Goal: Information Seeking & Learning: Learn about a topic

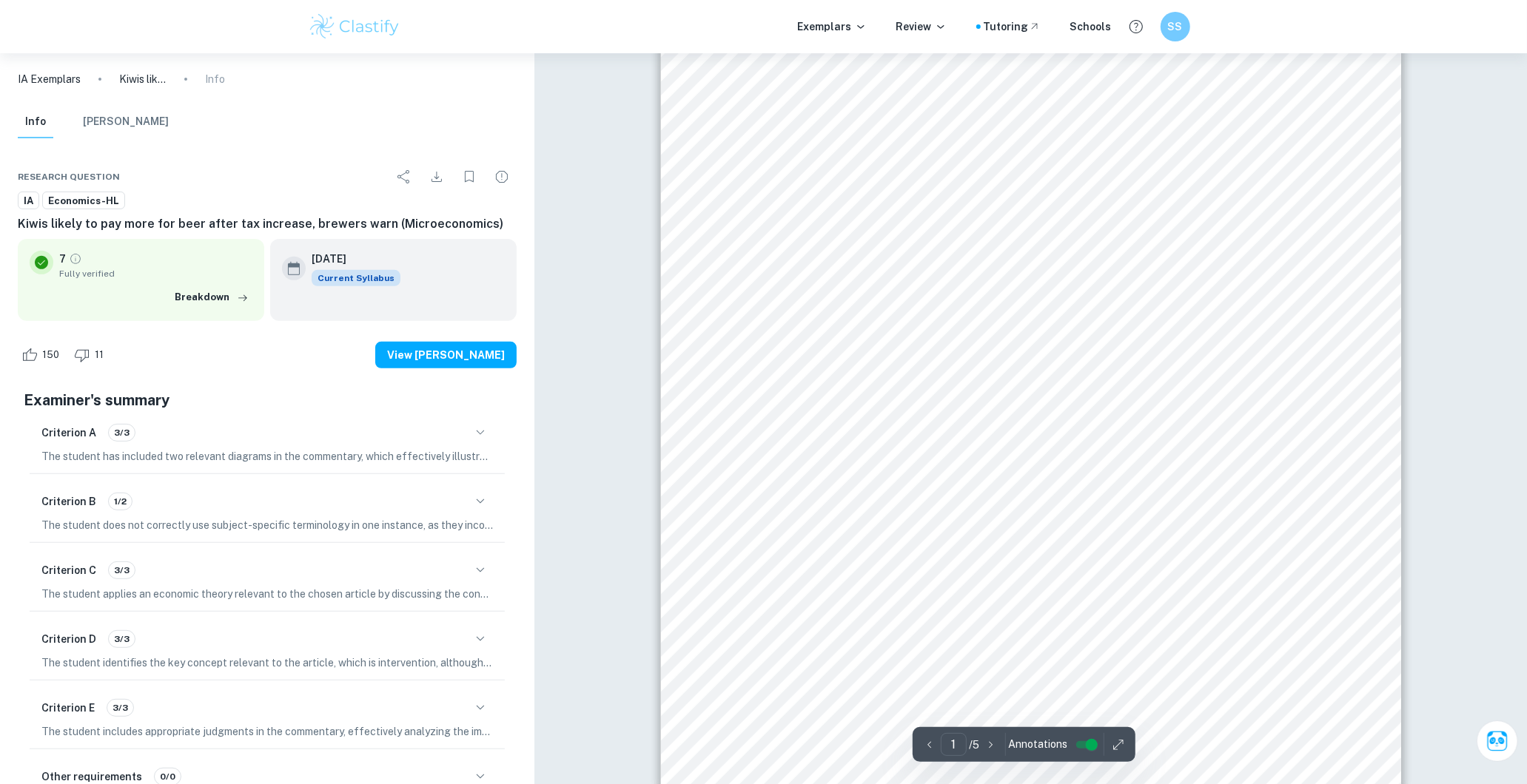
scroll to position [574, 0]
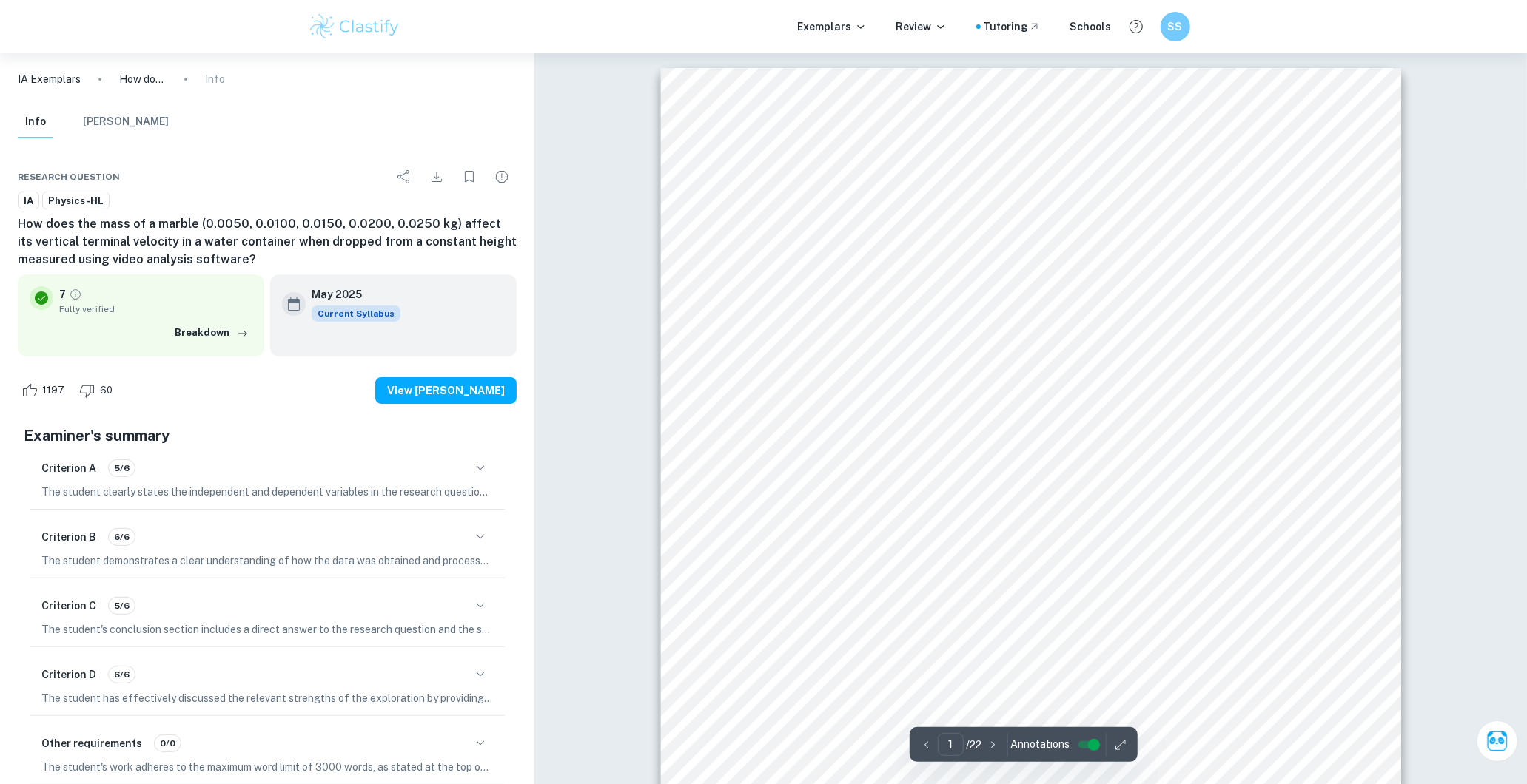
click at [913, 283] on div at bounding box center [1027, 304] width 502 height 43
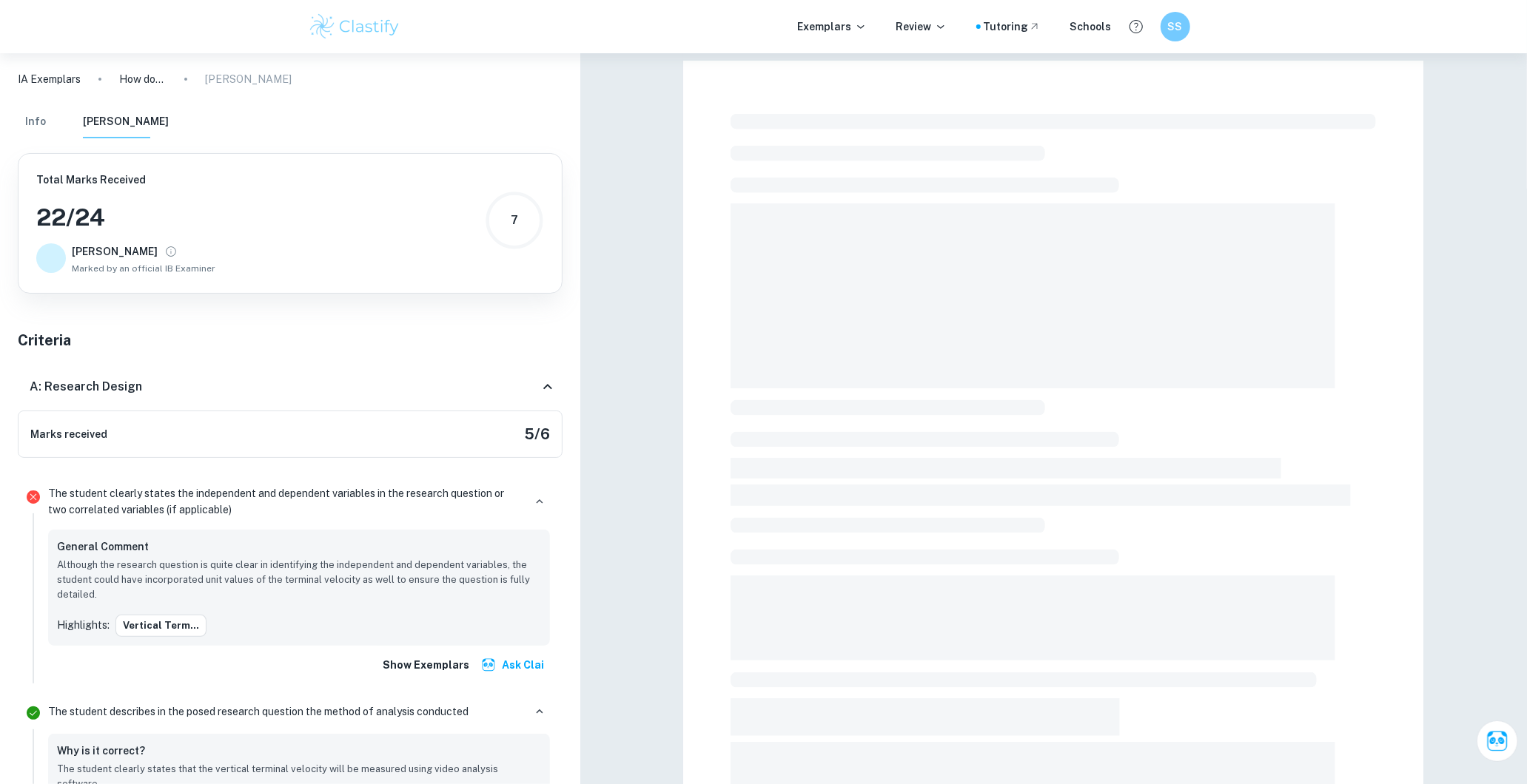
click at [912, 225] on span at bounding box center [1032, 296] width 604 height 185
drag, startPoint x: 912, startPoint y: 210, endPoint x: 927, endPoint y: 201, distance: 17.5
click at [912, 209] on span at bounding box center [1032, 296] width 604 height 185
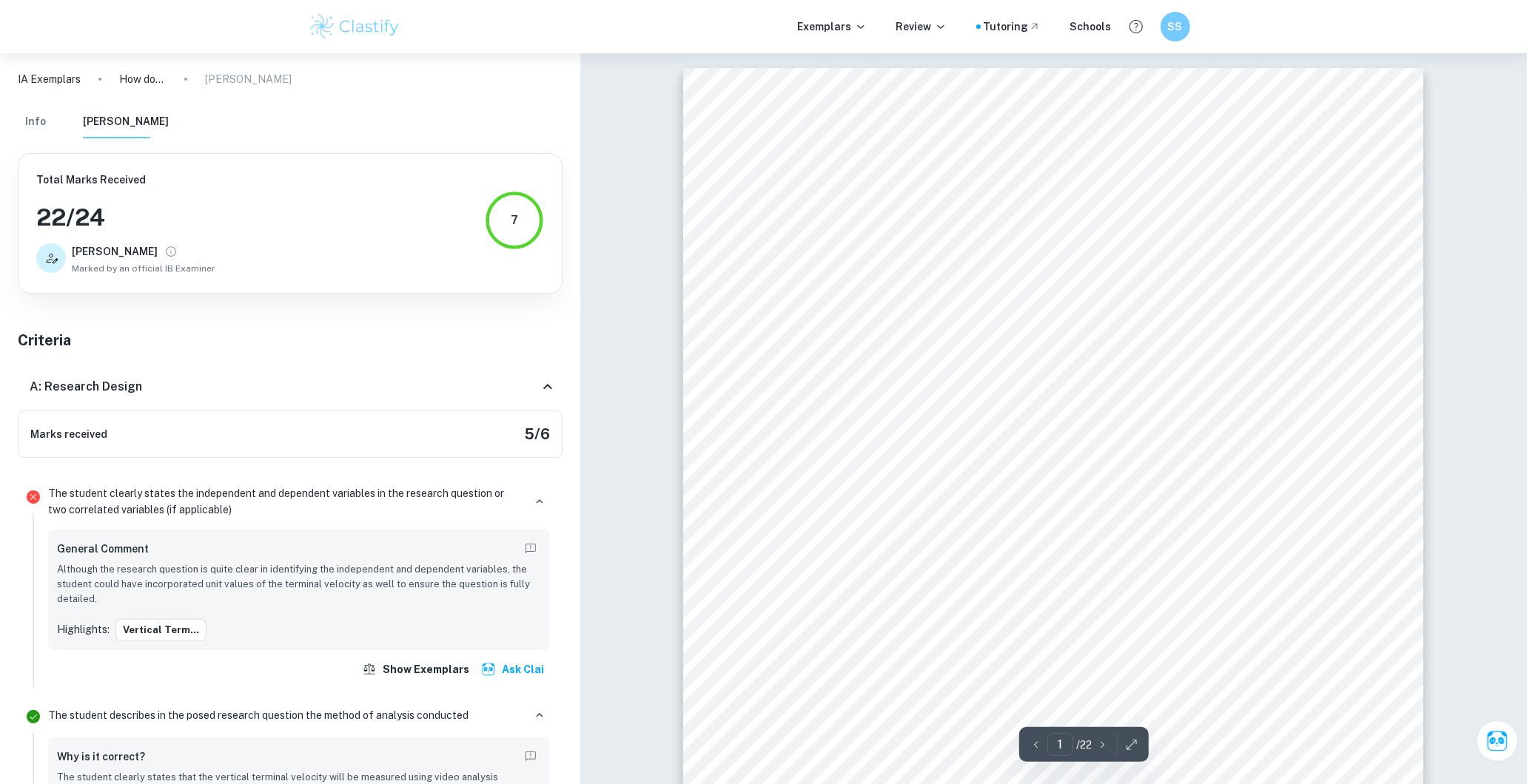
click at [1149, 418] on div "1 The relationship between the mass and the terminal velocity of a falling obje…" at bounding box center [1053, 591] width 740 height 1046
drag, startPoint x: 1149, startPoint y: 417, endPoint x: 1160, endPoint y: 410, distance: 13.0
click at [1145, 419] on div "1 The relationship between the mass and the terminal velocity of a falling obje…" at bounding box center [1053, 591] width 740 height 1046
drag, startPoint x: 1160, startPoint y: 410, endPoint x: 1136, endPoint y: 420, distance: 26.0
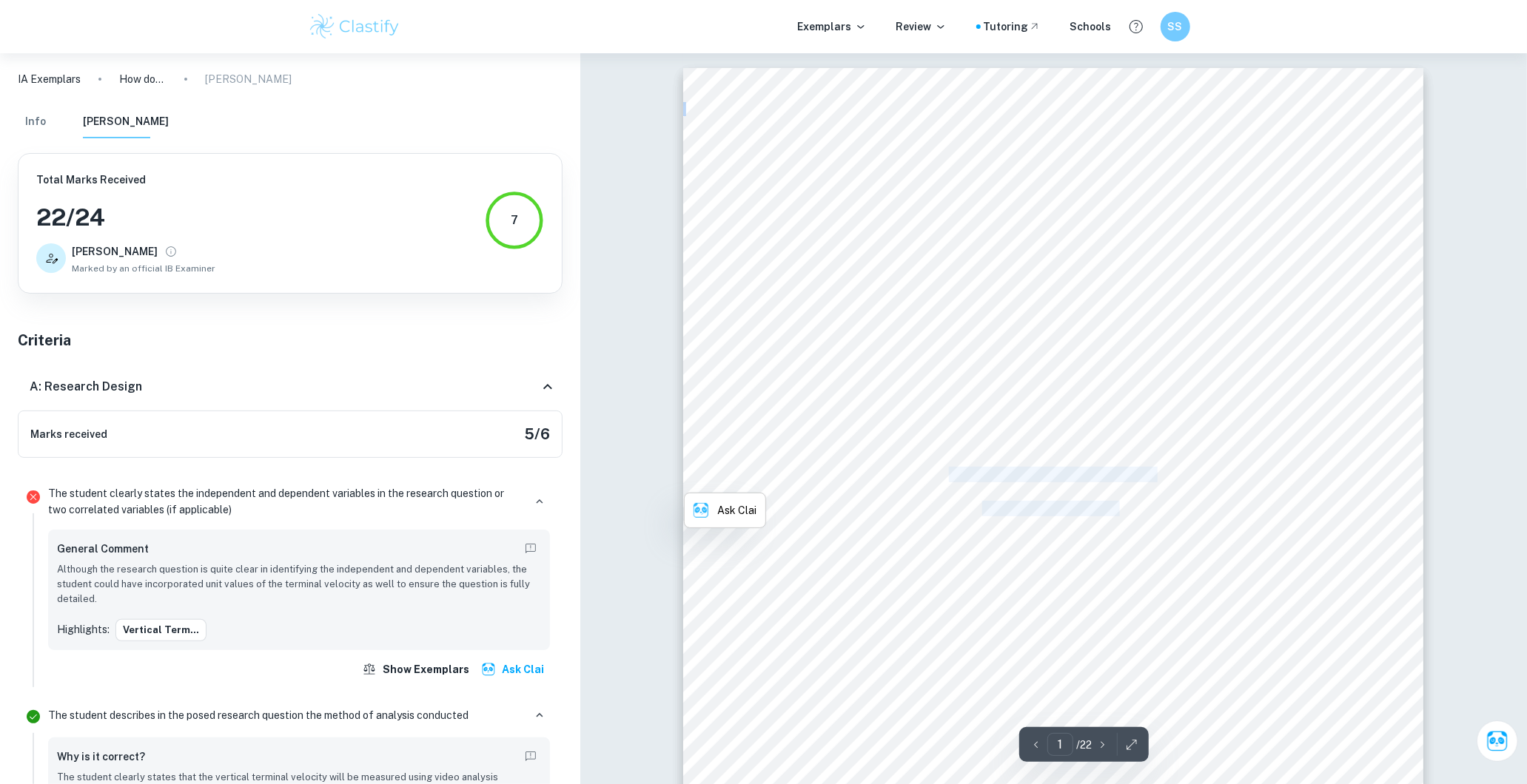
click at [1161, 409] on div "1 The relationship between the mass and the terminal velocity of a falling obje…" at bounding box center [1053, 591] width 740 height 1046
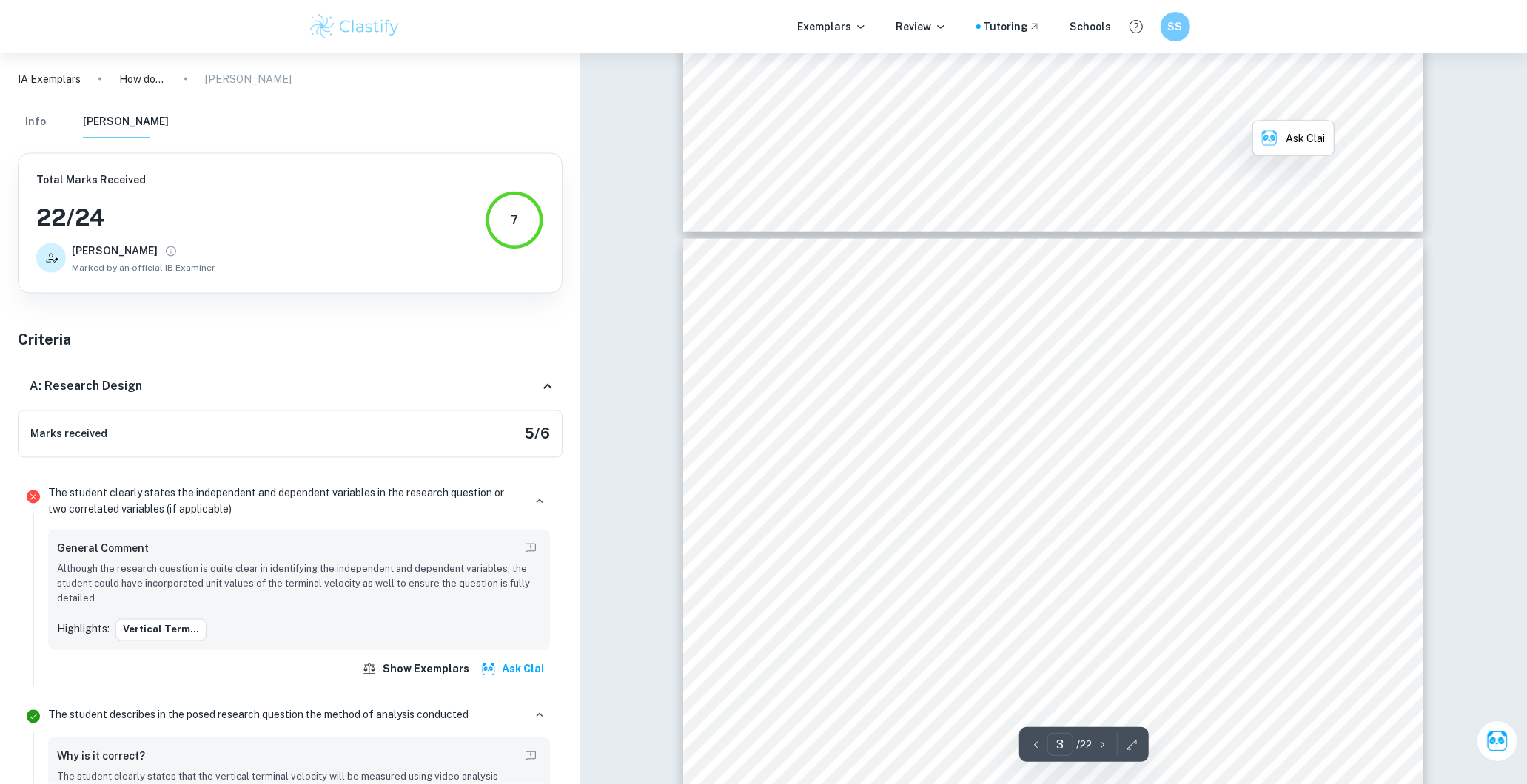
scroll to position [2301, 0]
type input "2"
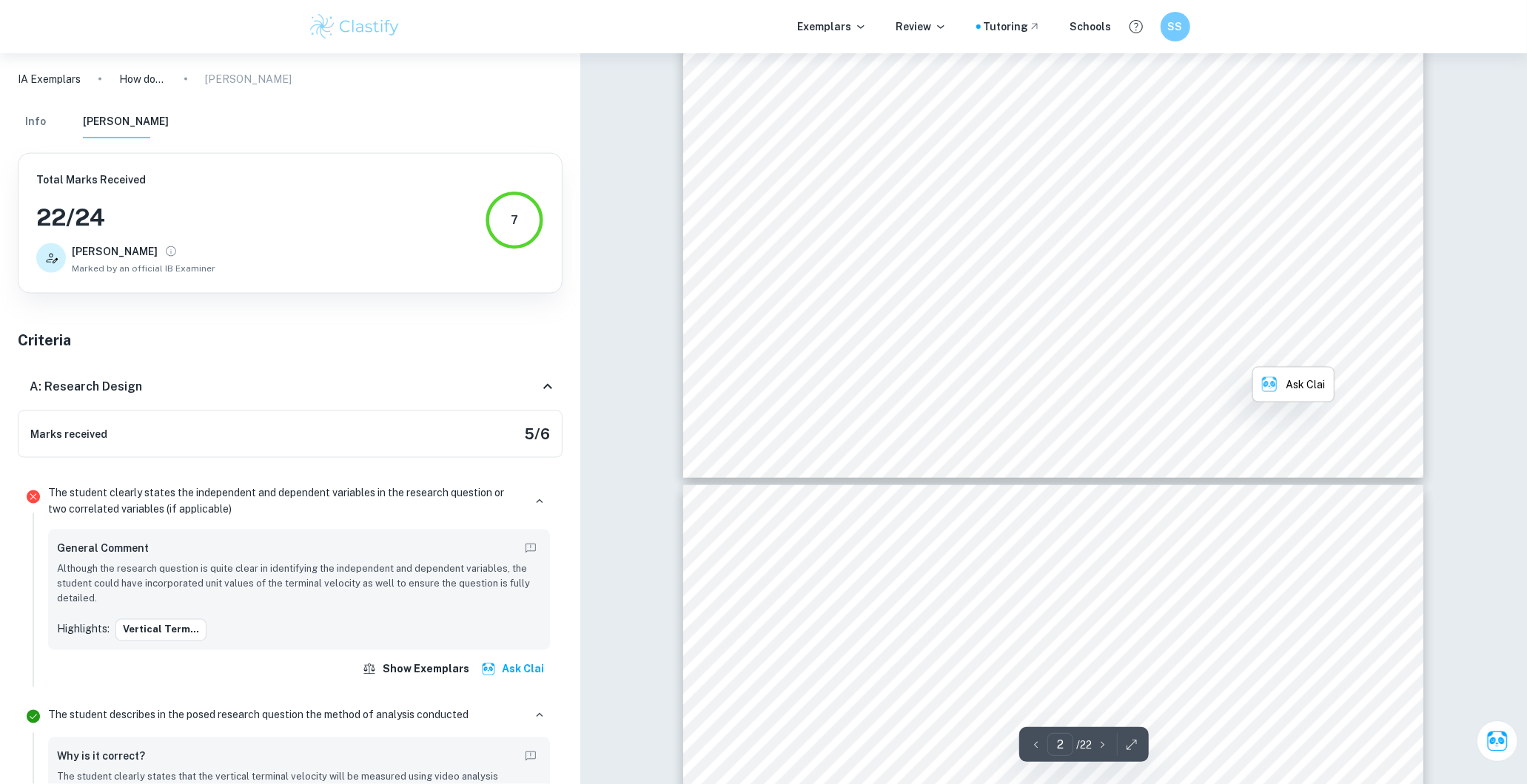
scroll to position [1314, 0]
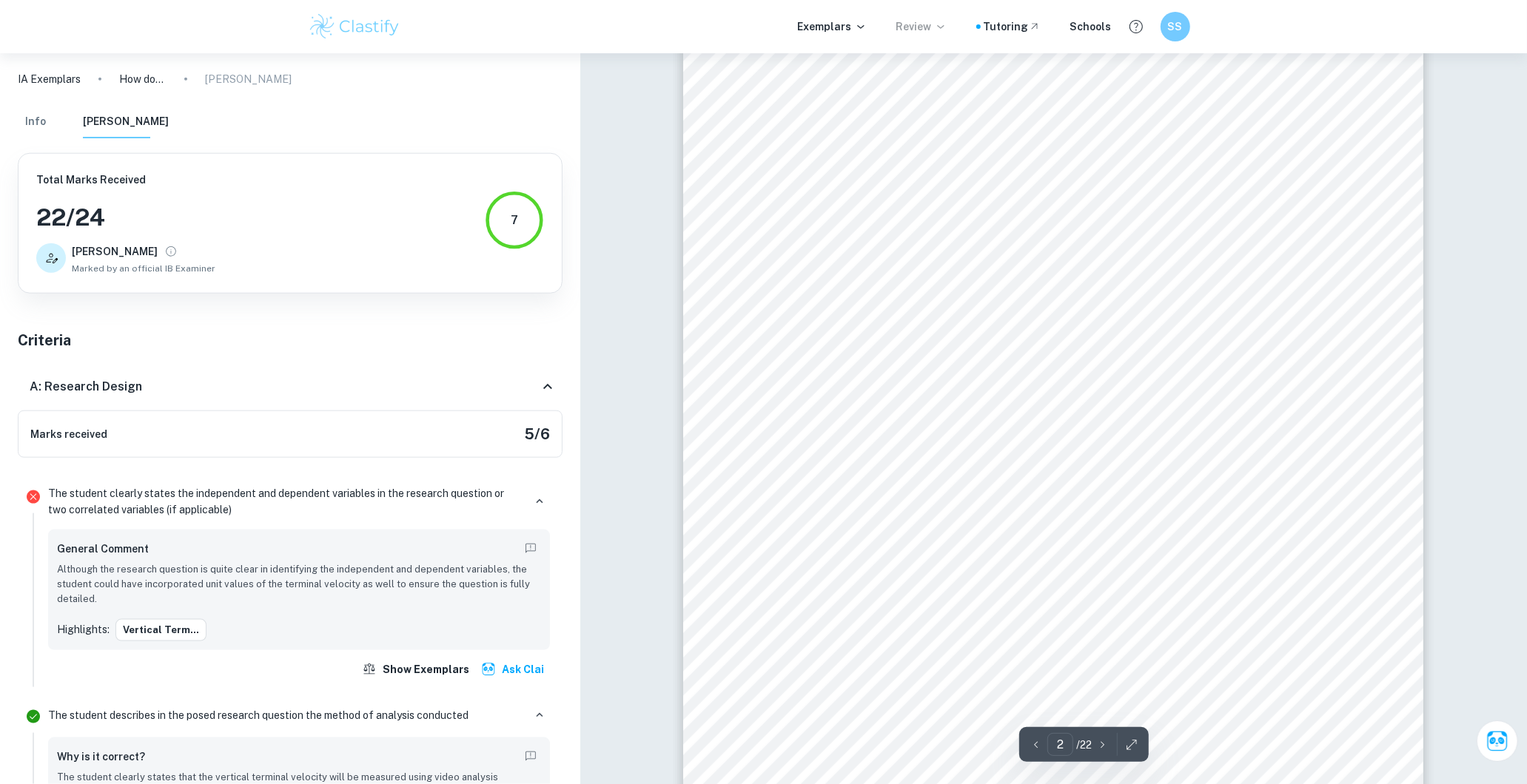
click at [933, 21] on p "Review" at bounding box center [921, 27] width 50 height 16
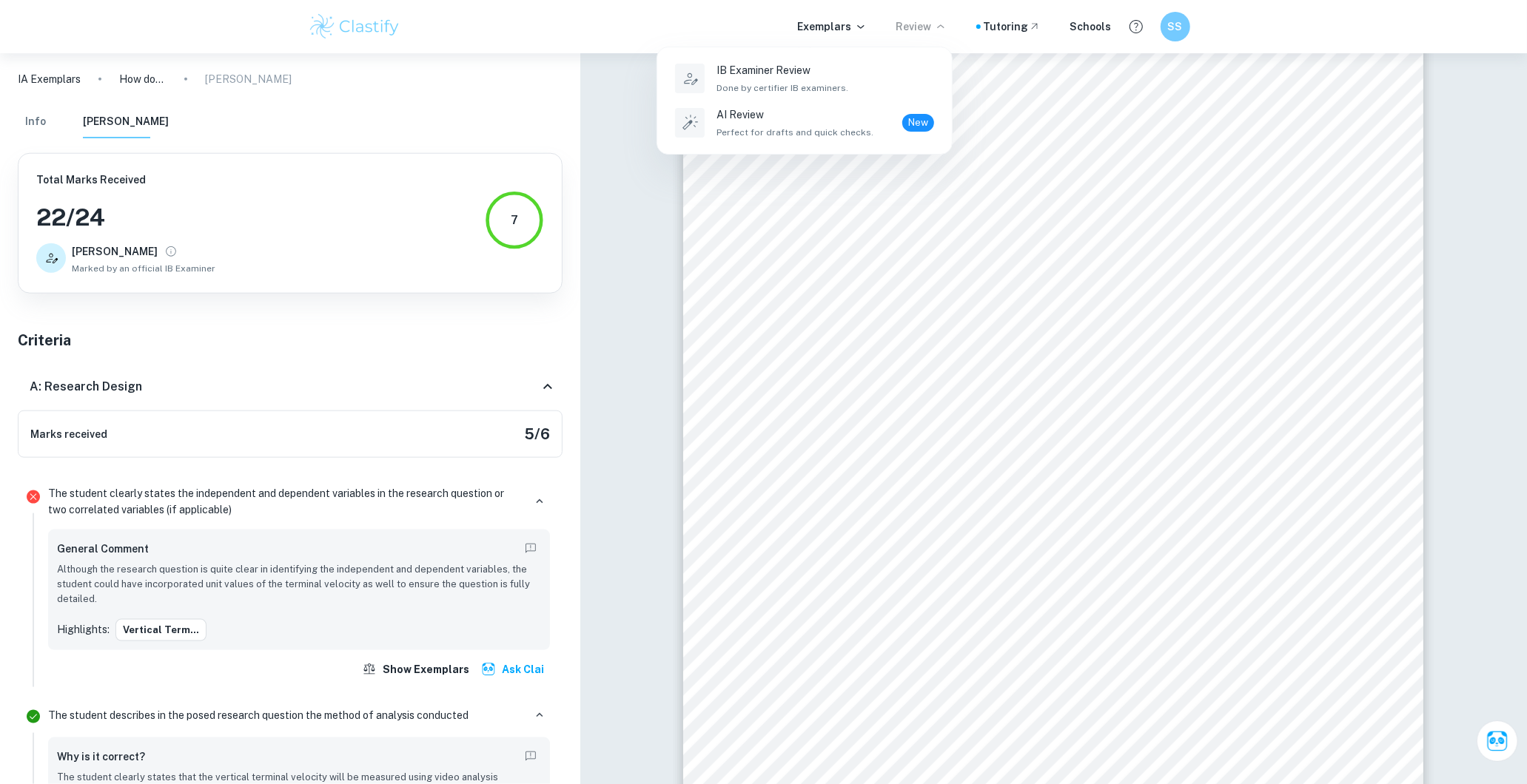
click at [852, 23] on div at bounding box center [764, 392] width 1527 height 784
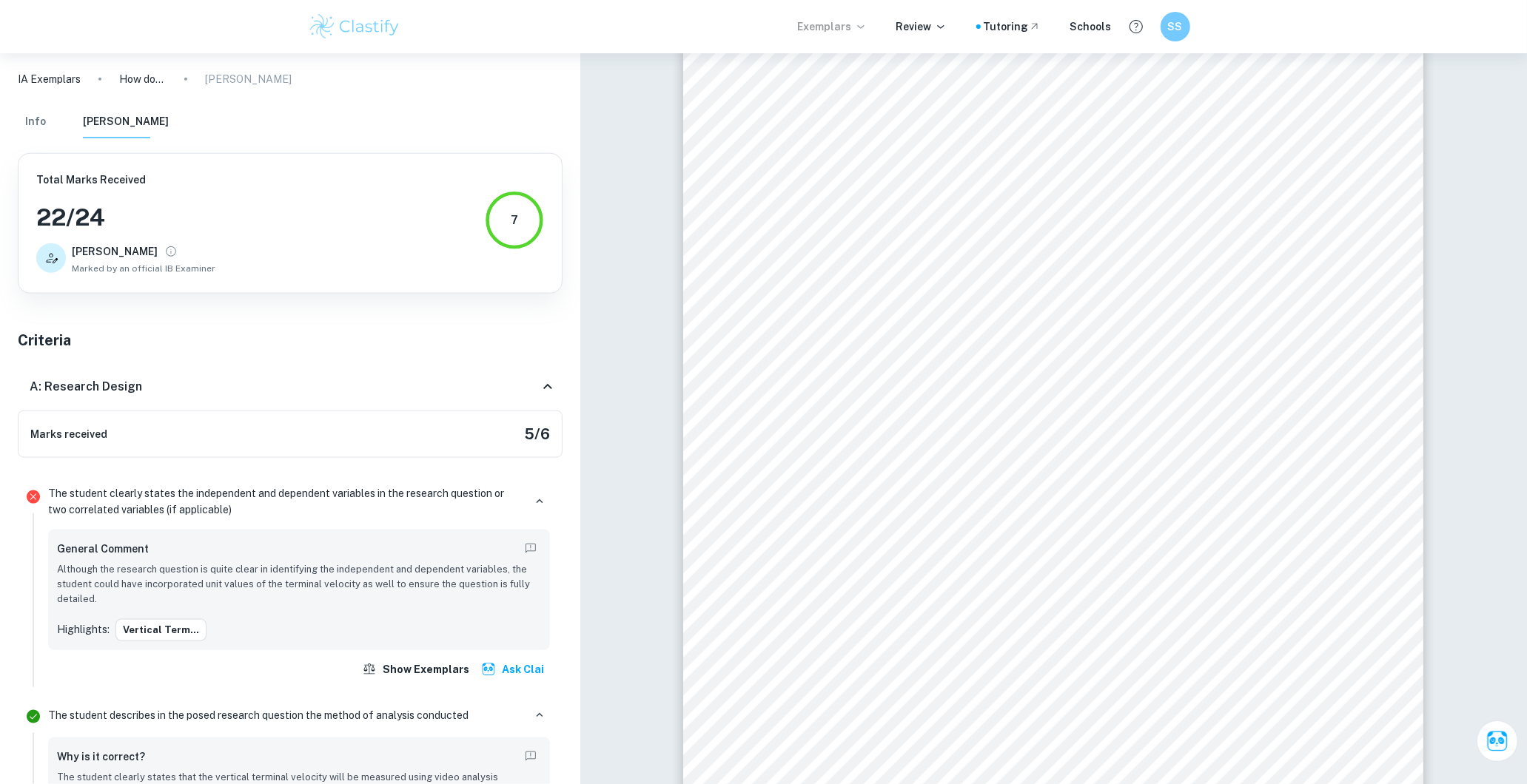
click at [846, 32] on p "Exemplars" at bounding box center [832, 27] width 69 height 16
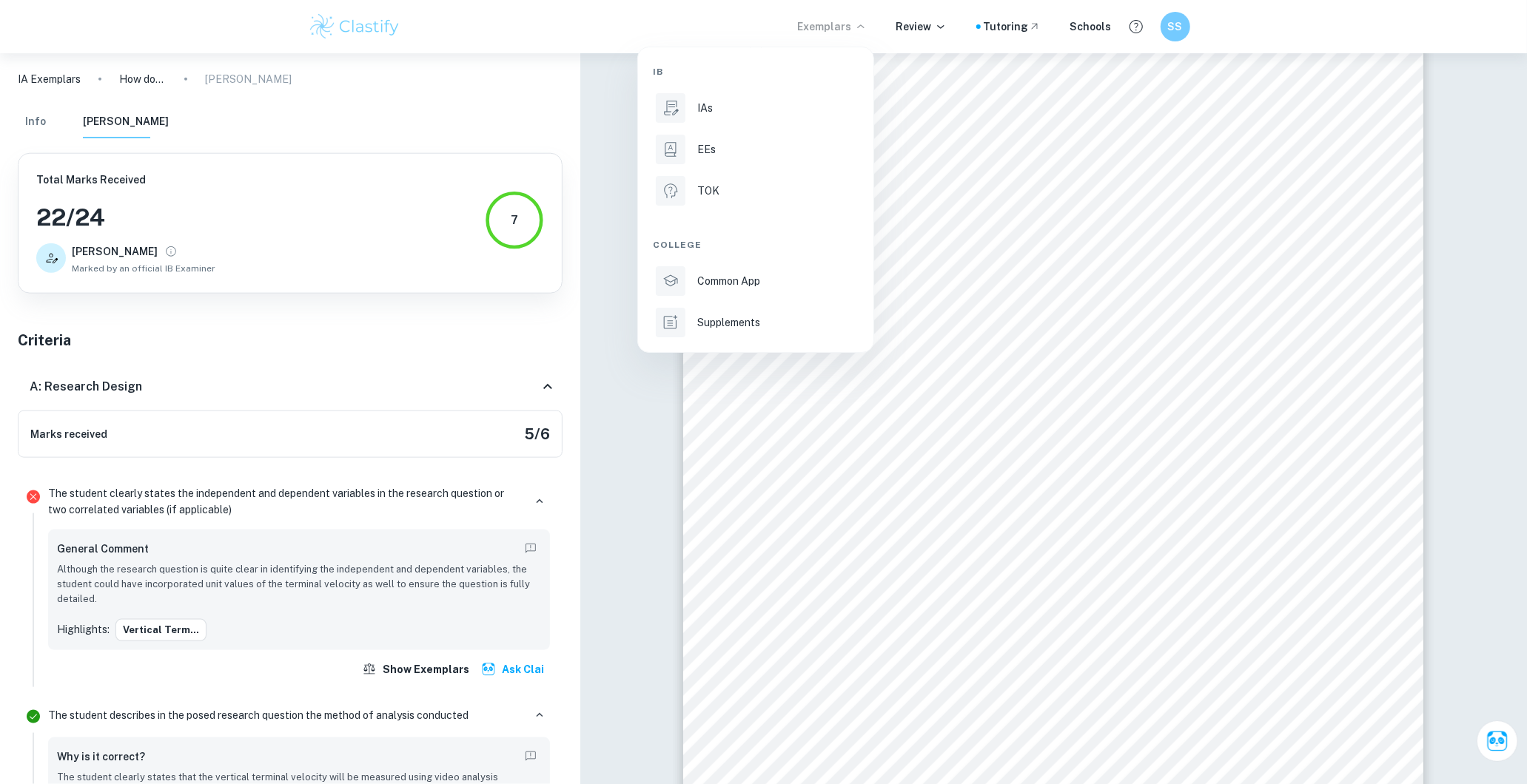
click at [701, 114] on p "IAs" at bounding box center [705, 108] width 16 height 16
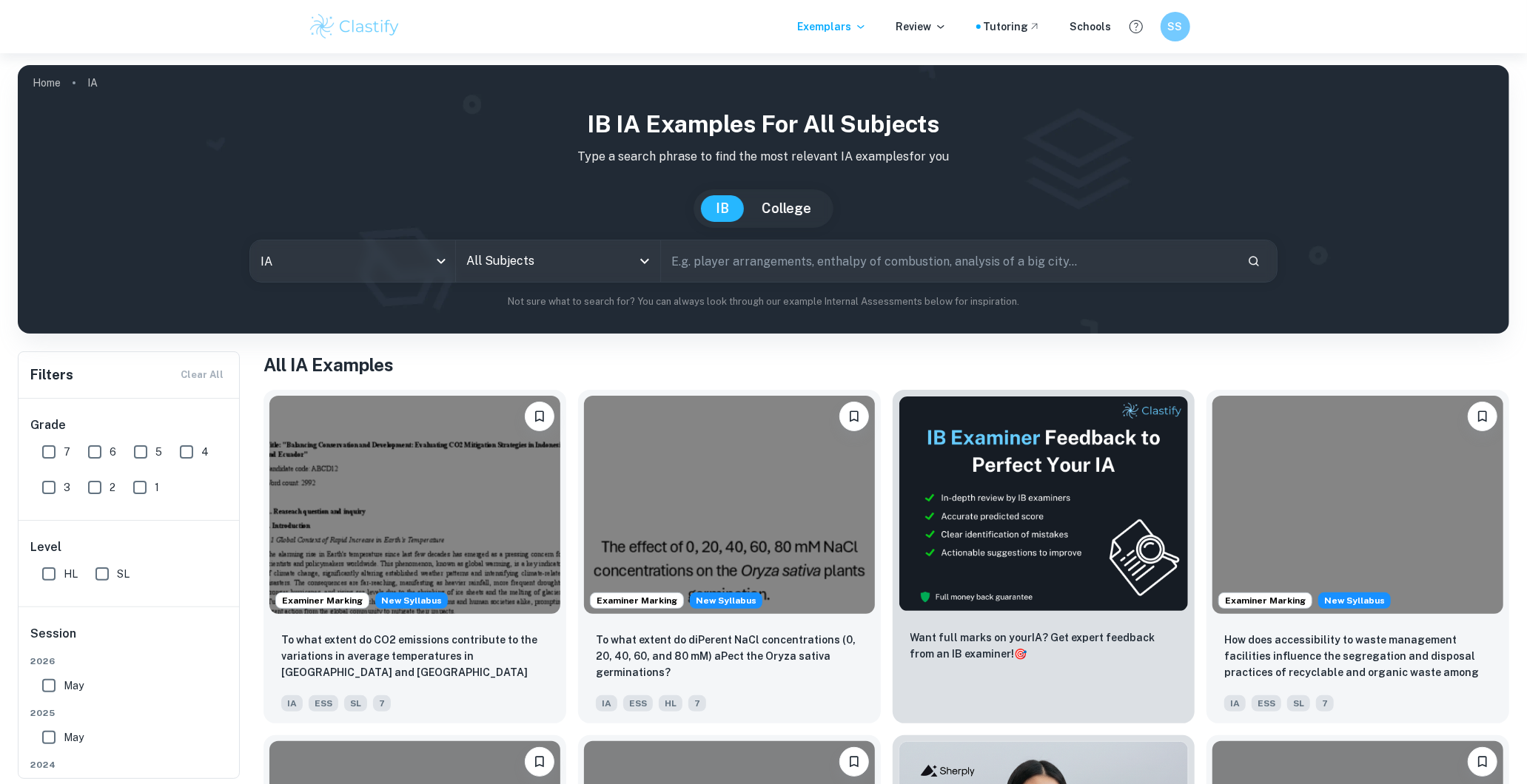
click at [494, 279] on div "All Subjects" at bounding box center [558, 261] width 204 height 42
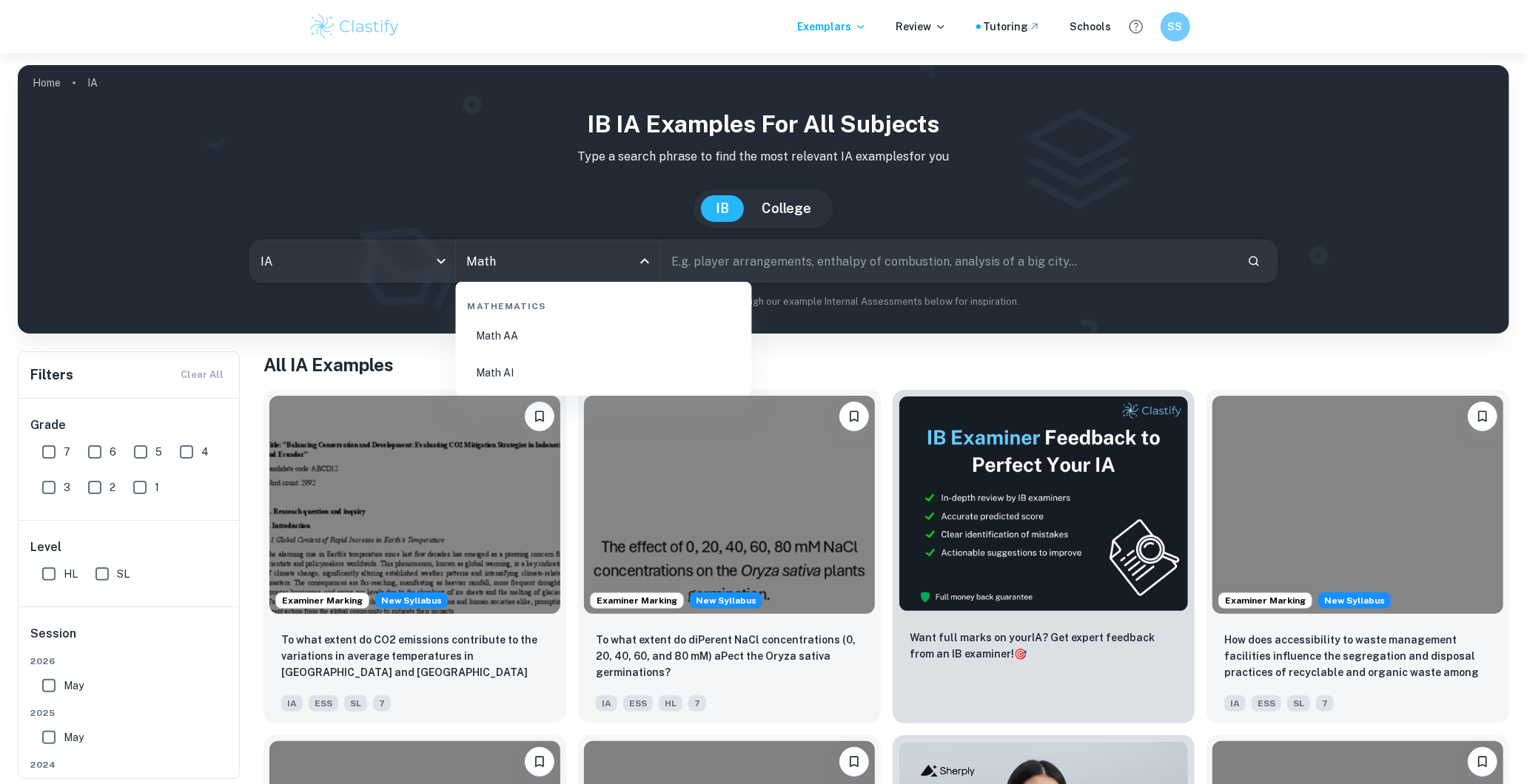
click at [588, 340] on li "Math AA" at bounding box center [604, 336] width 284 height 34
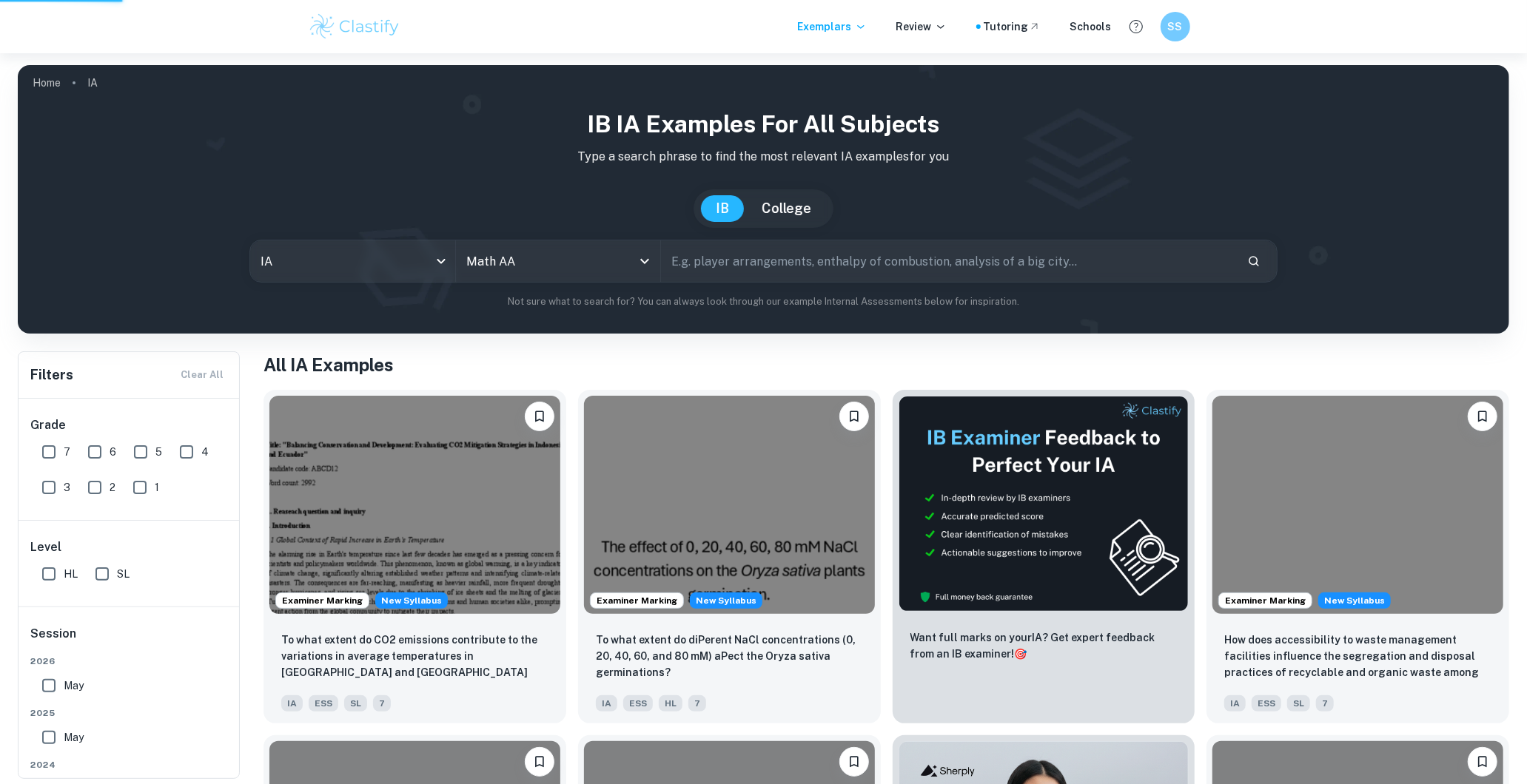
type input "Math AA"
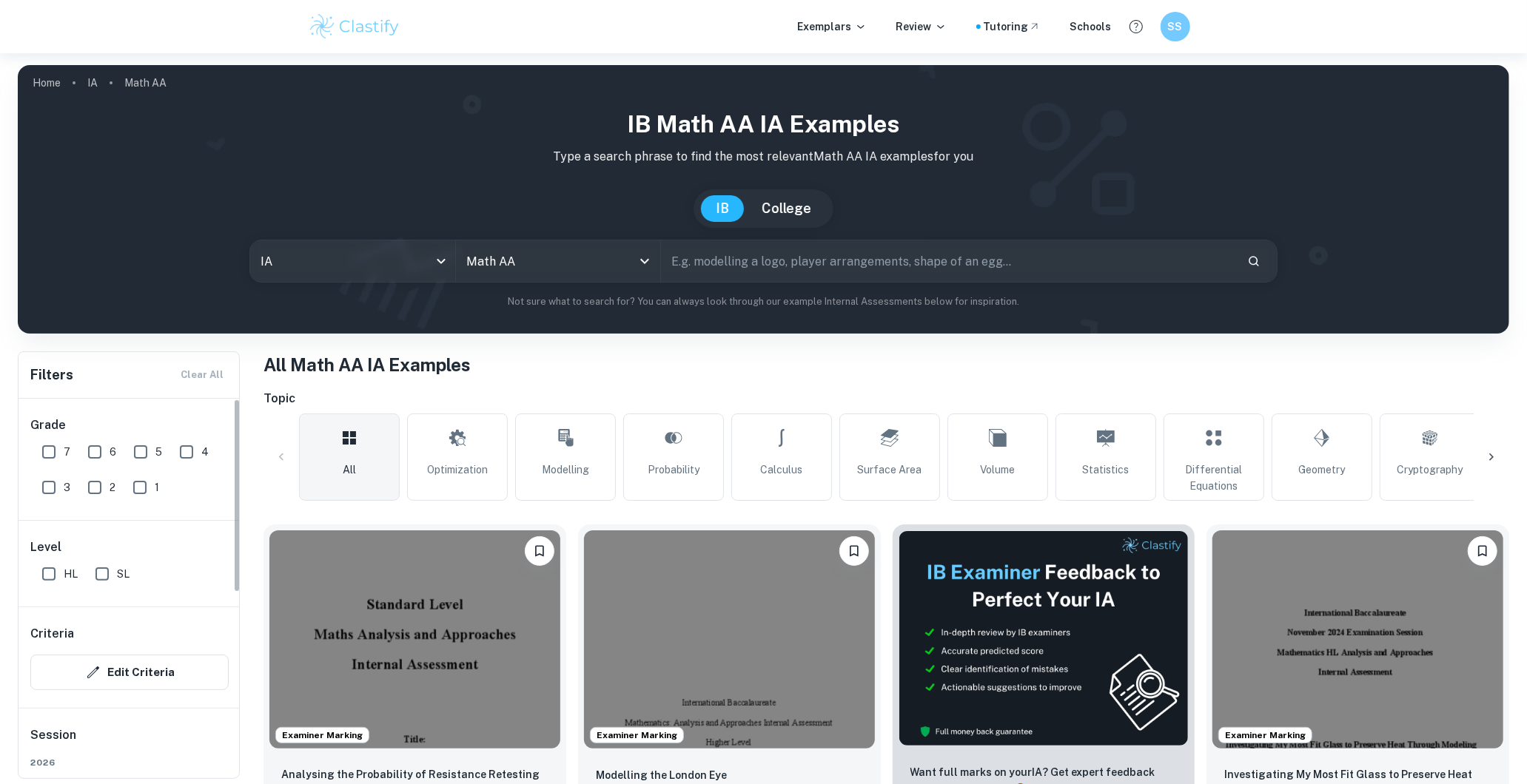
click at [53, 463] on input "7" at bounding box center [49, 452] width 30 height 30
checkbox input "true"
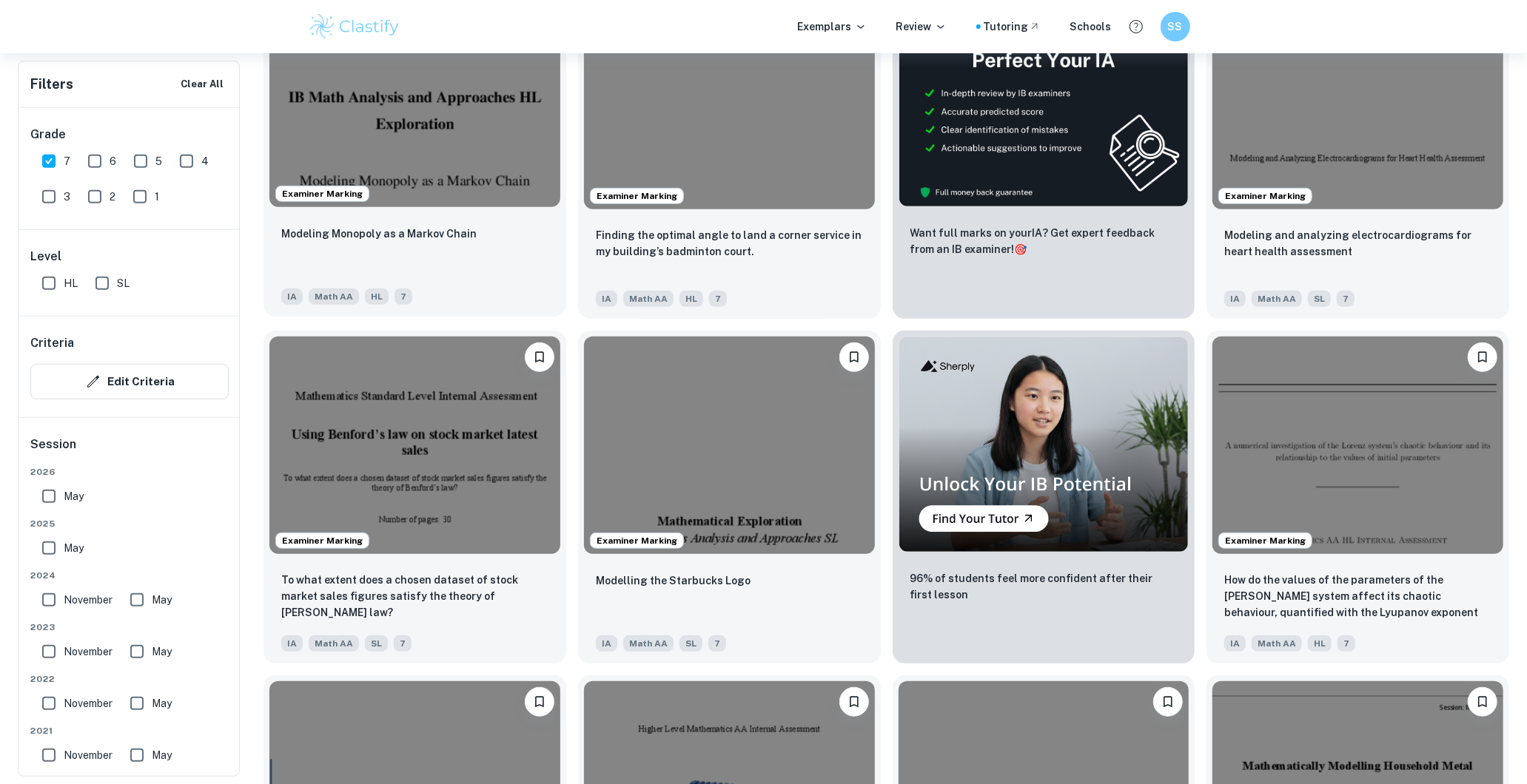
scroll to position [657, 0]
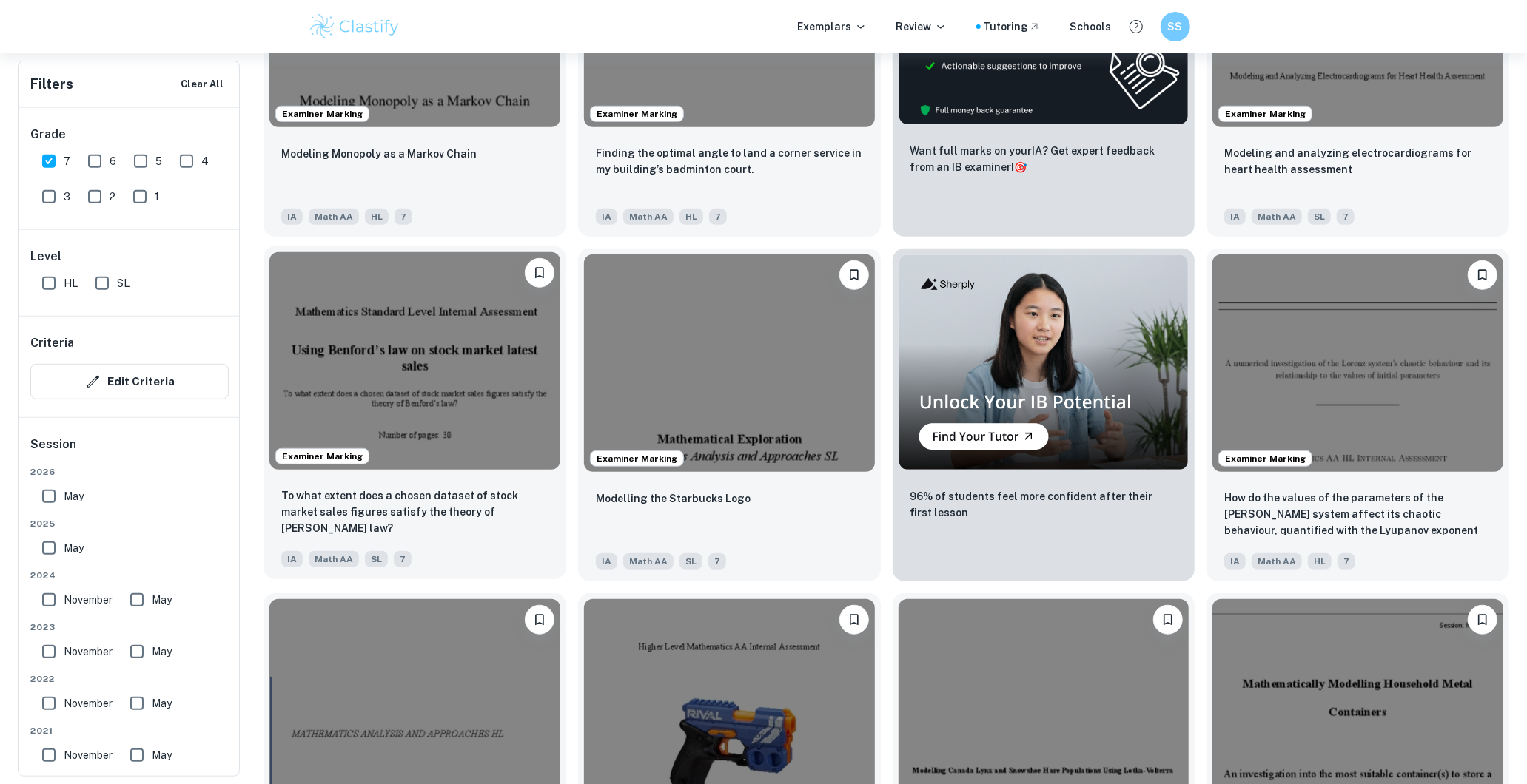
click at [449, 398] on img at bounding box center [415, 361] width 291 height 219
click at [452, 117] on img at bounding box center [415, 16] width 291 height 219
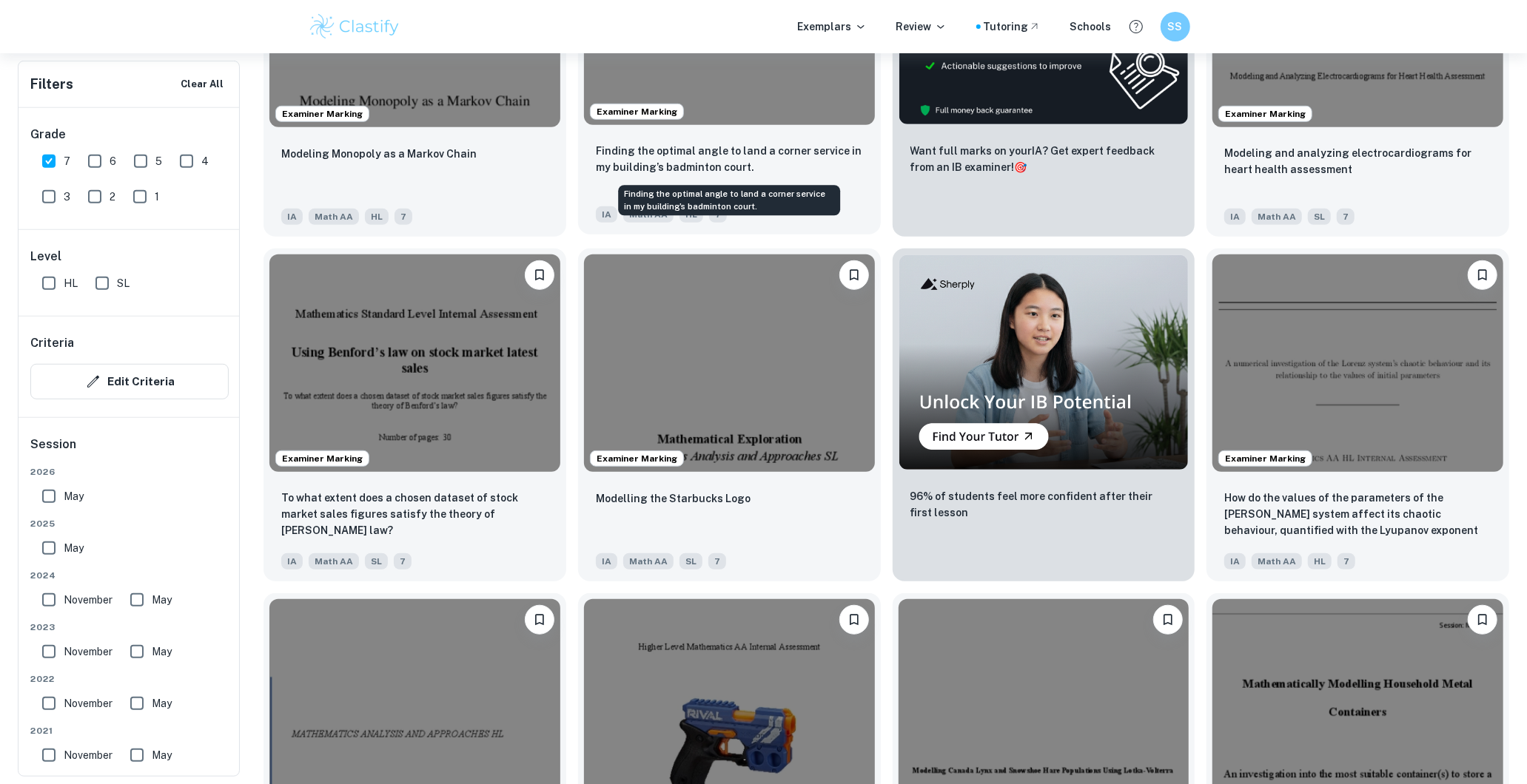
click at [742, 172] on p "Finding the optimal angle to land a corner service in my building’s badminton c…" at bounding box center [729, 159] width 267 height 33
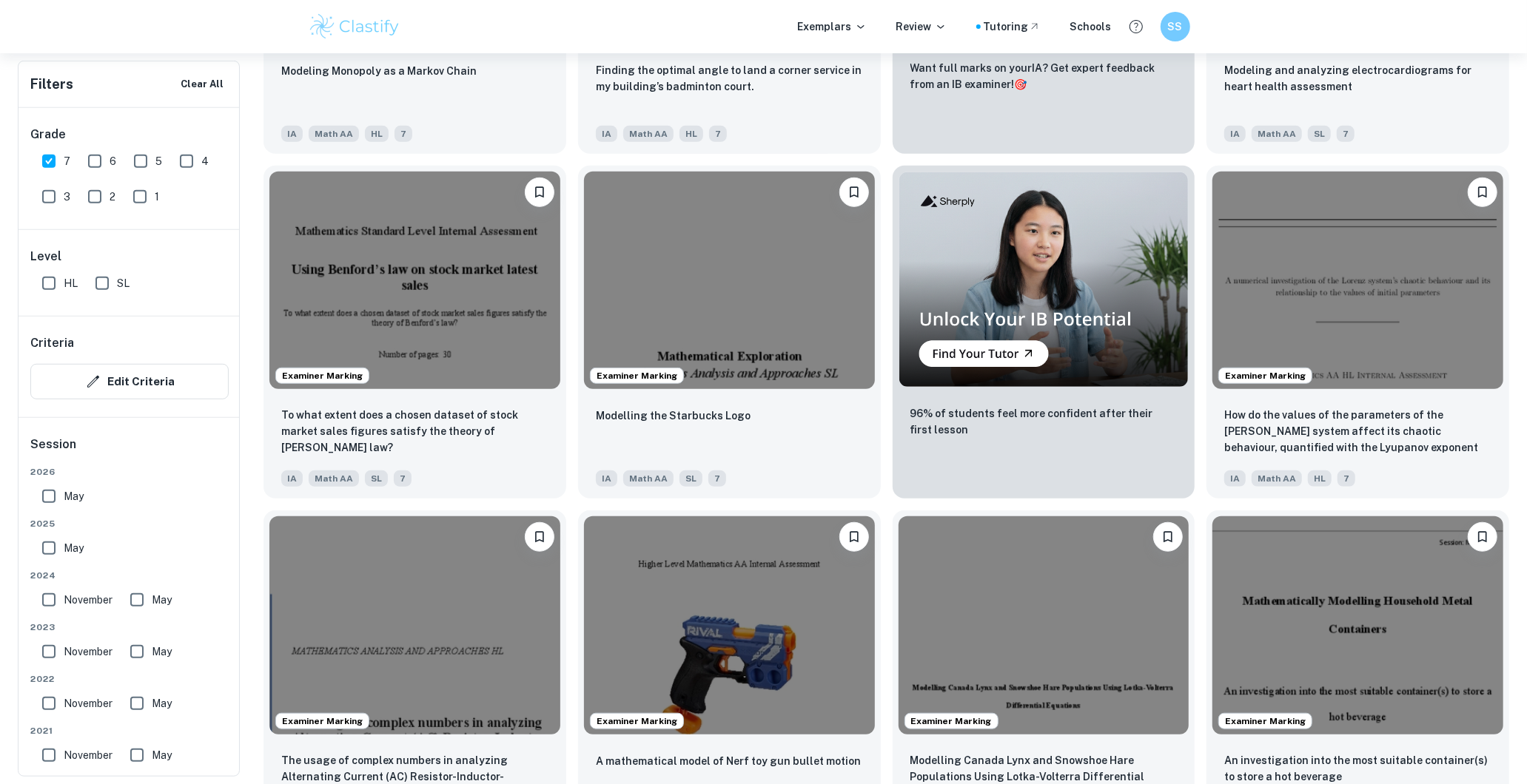
scroll to position [822, 0]
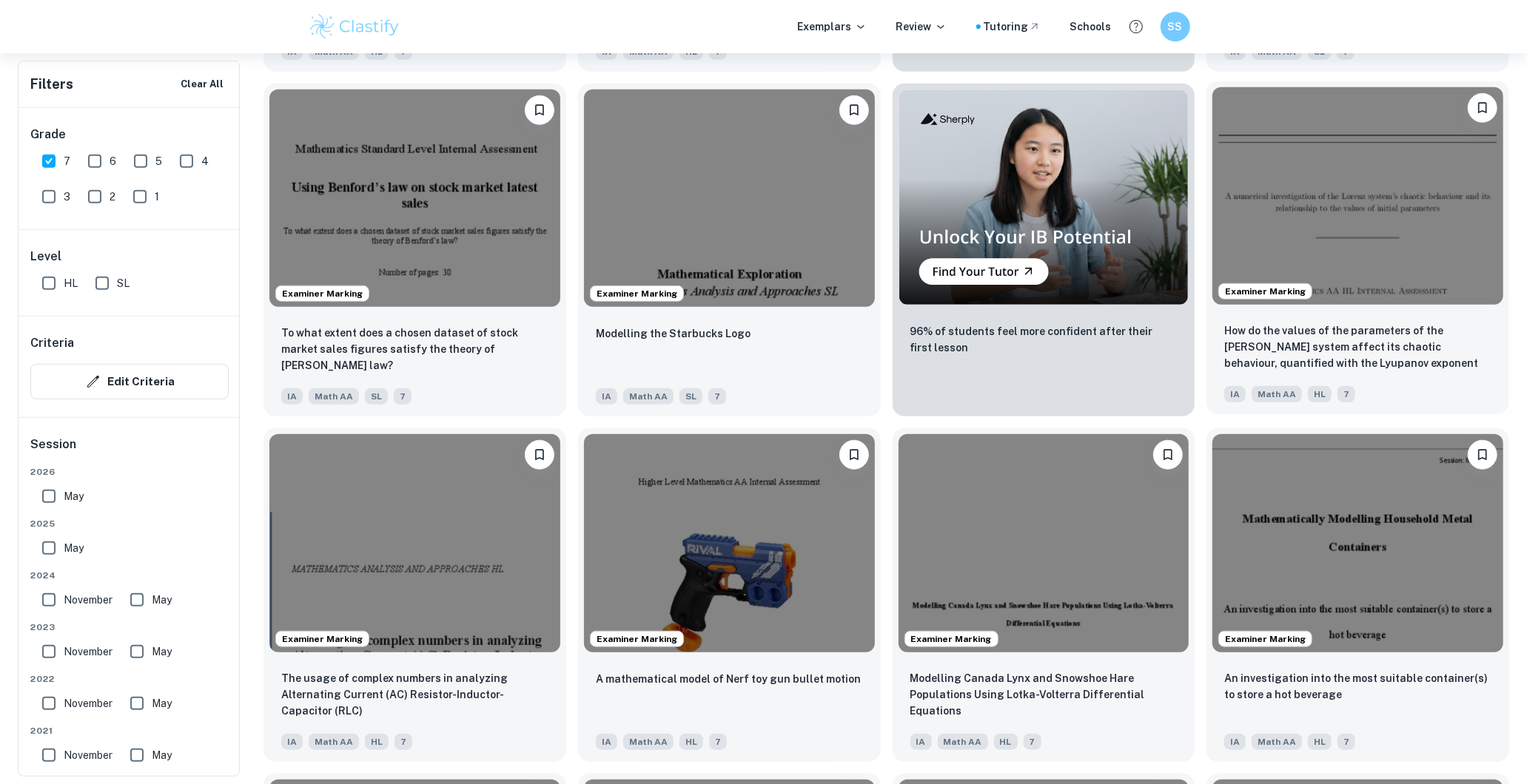
click at [1319, 322] on p "How do the values of the parameters of the Lorenz system affect its chaotic beh…" at bounding box center [1358, 346] width 267 height 48
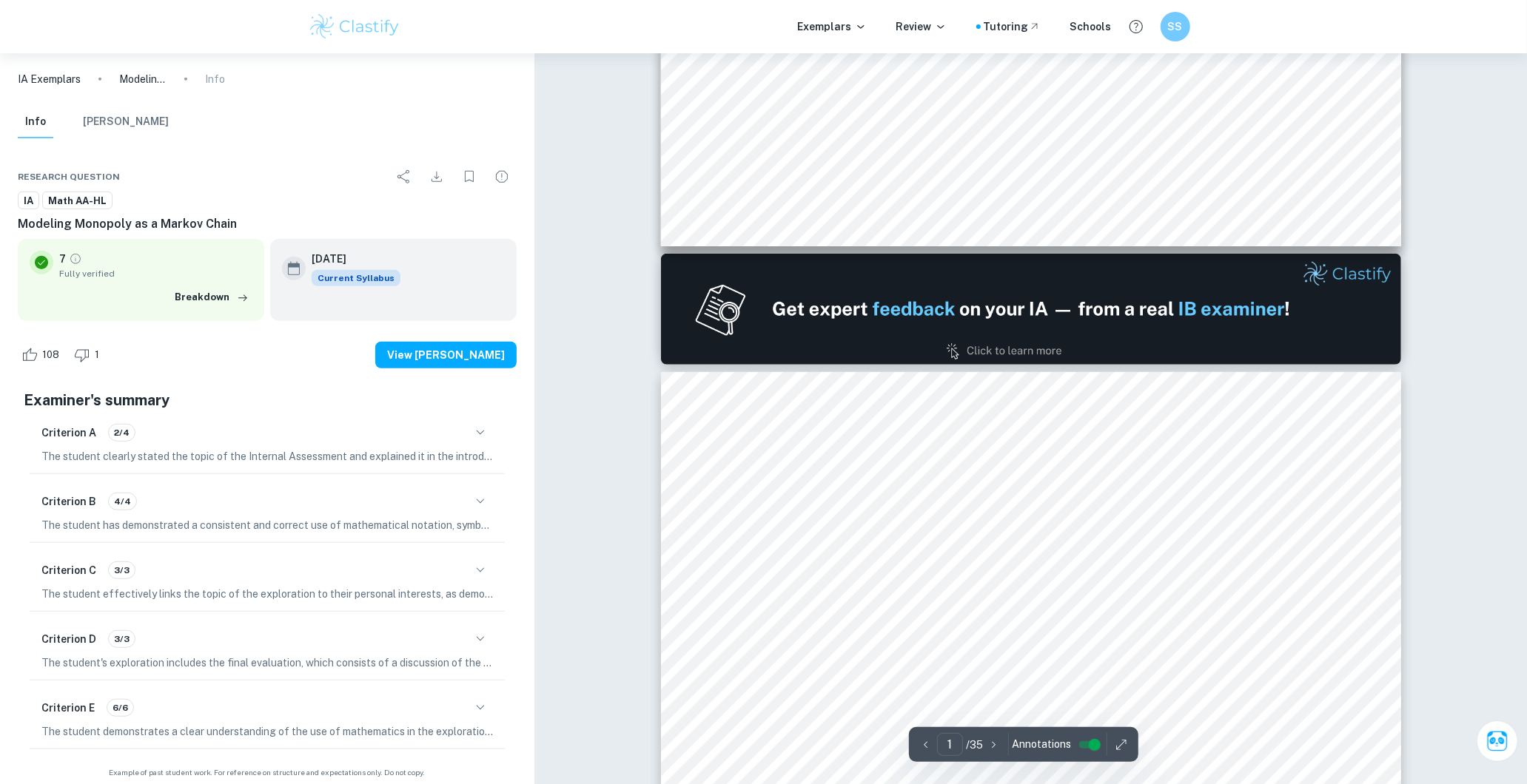
type input "2"
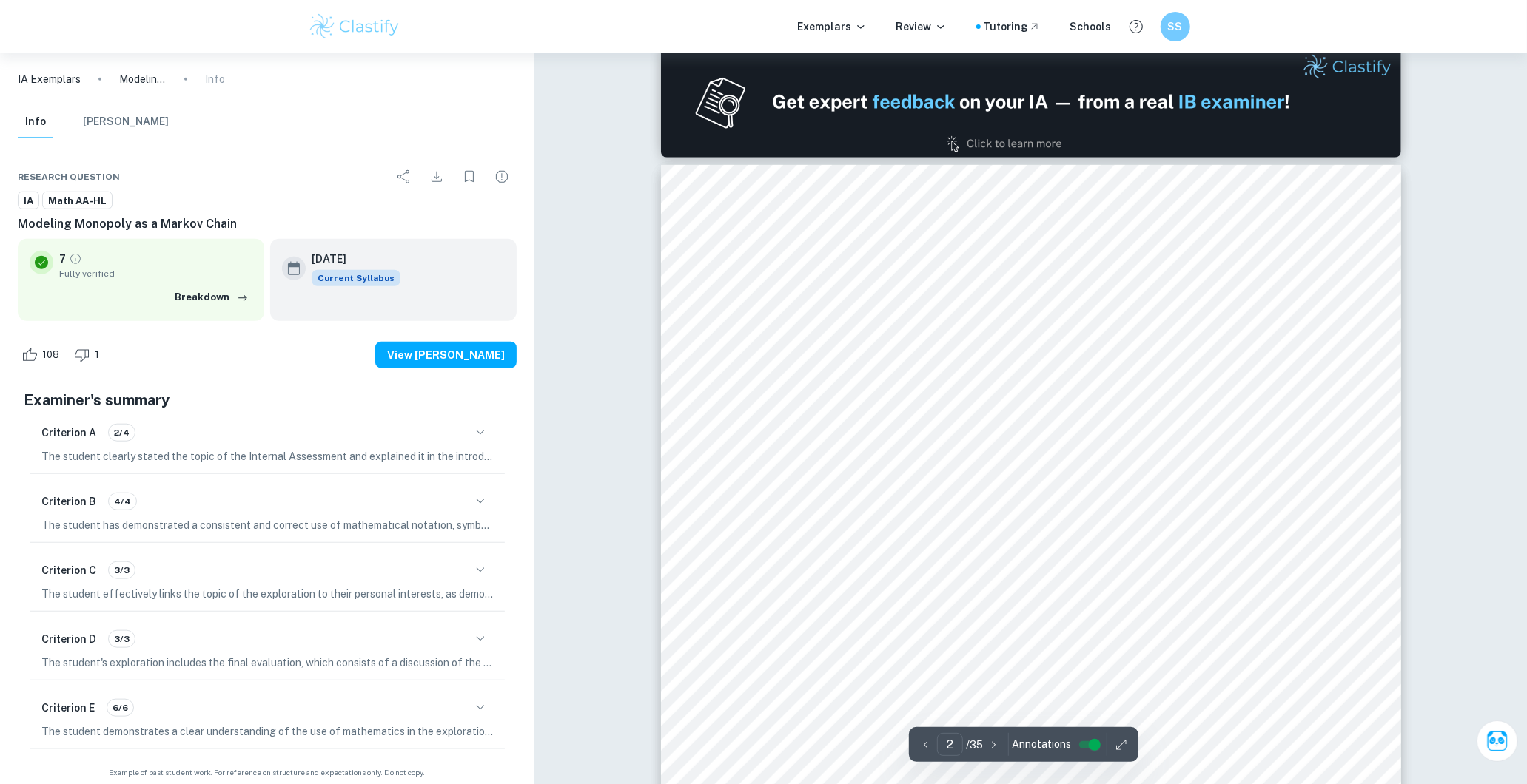
scroll to position [1068, 0]
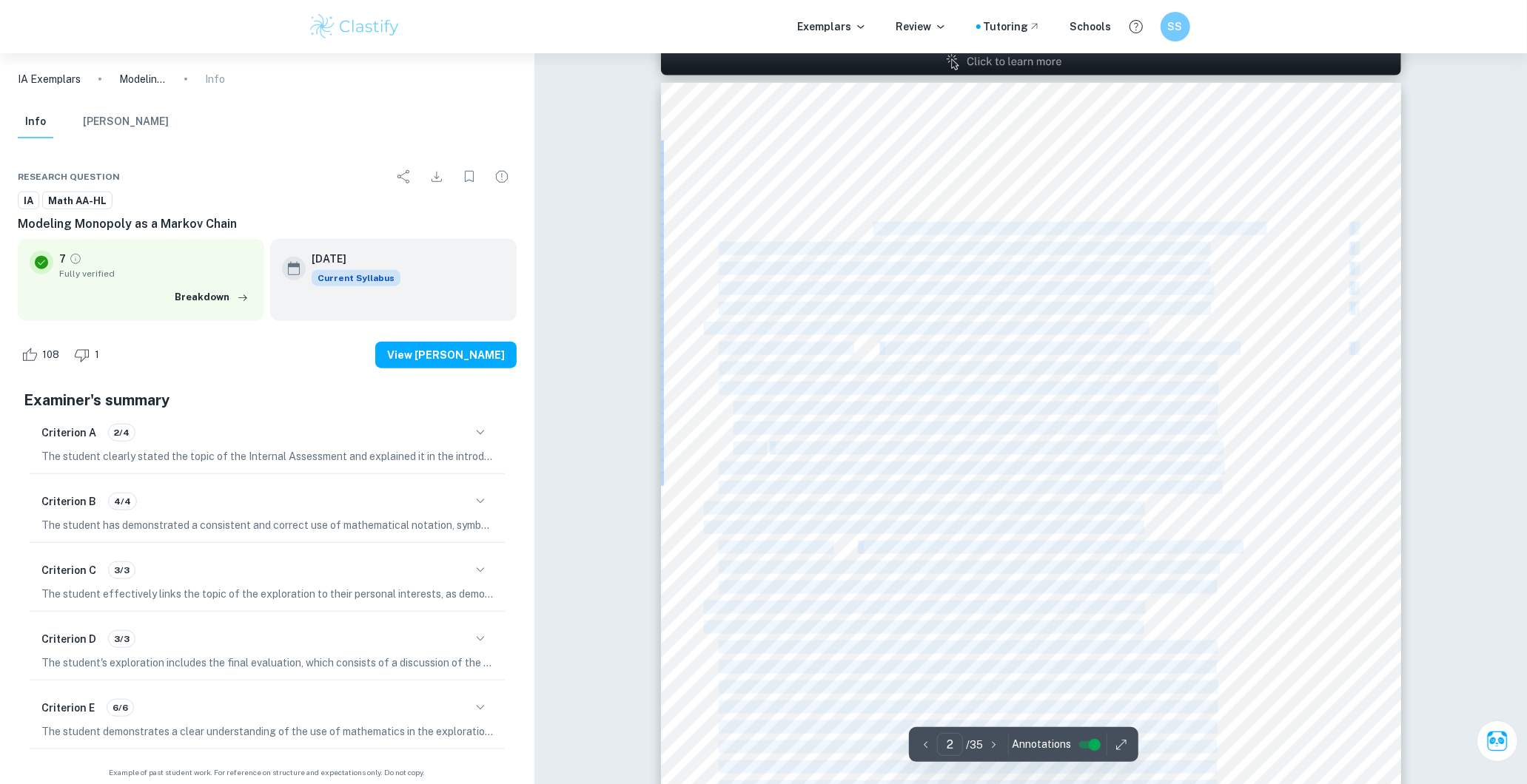
drag, startPoint x: 675, startPoint y: 185, endPoint x: 873, endPoint y: 231, distance: 203.3
click at [873, 231] on div "2 Table of Contents 1 Introduction ............................................…" at bounding box center [1031, 561] width 740 height 957
drag, startPoint x: 873, startPoint y: 231, endPoint x: 802, endPoint y: 254, distance: 74.6
click at [802, 254] on span "2.2 Transition Matrices .......................................................…" at bounding box center [963, 248] width 489 height 12
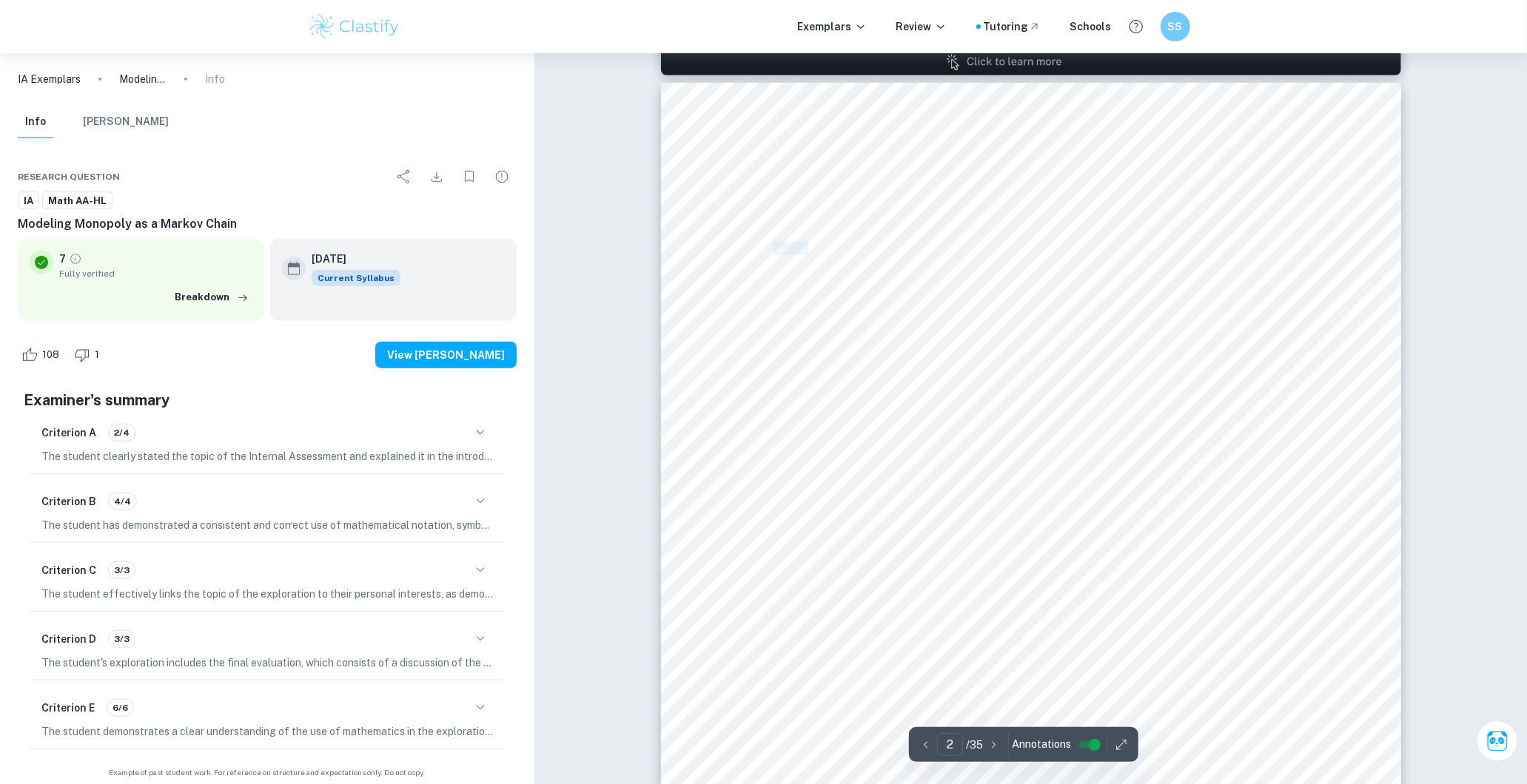
click at [802, 254] on span "2.2 Transition Matrices .......................................................…" at bounding box center [963, 248] width 489 height 12
drag, startPoint x: 802, startPoint y: 254, endPoint x: 808, endPoint y: 248, distance: 8.5
click at [802, 254] on span "2.2 Transition Matrices .......................................................…" at bounding box center [963, 248] width 489 height 12
click at [807, 254] on span "2.2 Transition Matrices .......................................................…" at bounding box center [963, 248] width 489 height 12
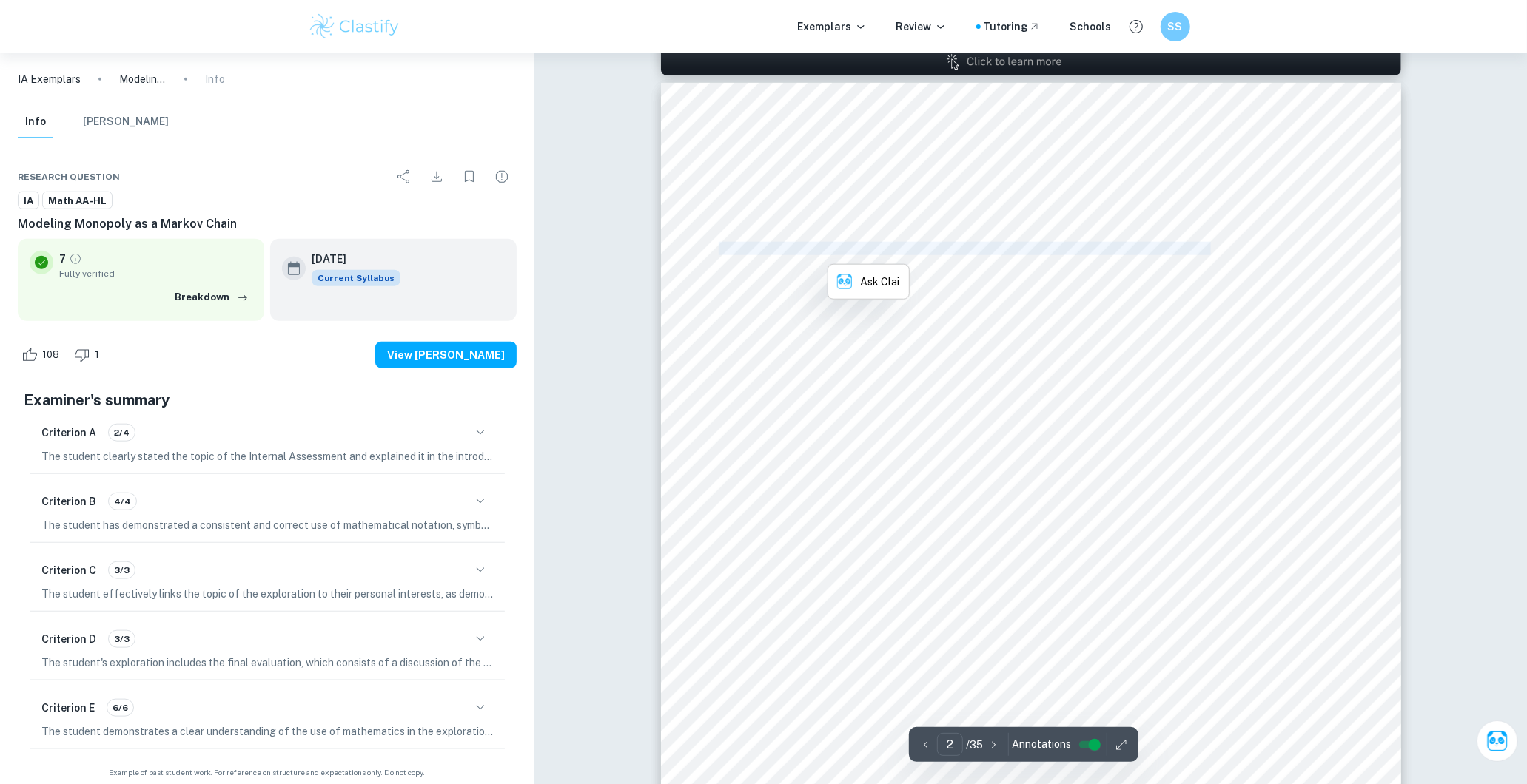
drag, startPoint x: 807, startPoint y: 254, endPoint x: 813, endPoint y: 240, distance: 15.2
click at [810, 249] on span "2.2 Transition Matrices .......................................................…" at bounding box center [963, 248] width 489 height 12
click at [817, 234] on span "2.1 Markov Chains & Stochastic Processes ......................................…" at bounding box center [992, 228] width 546 height 12
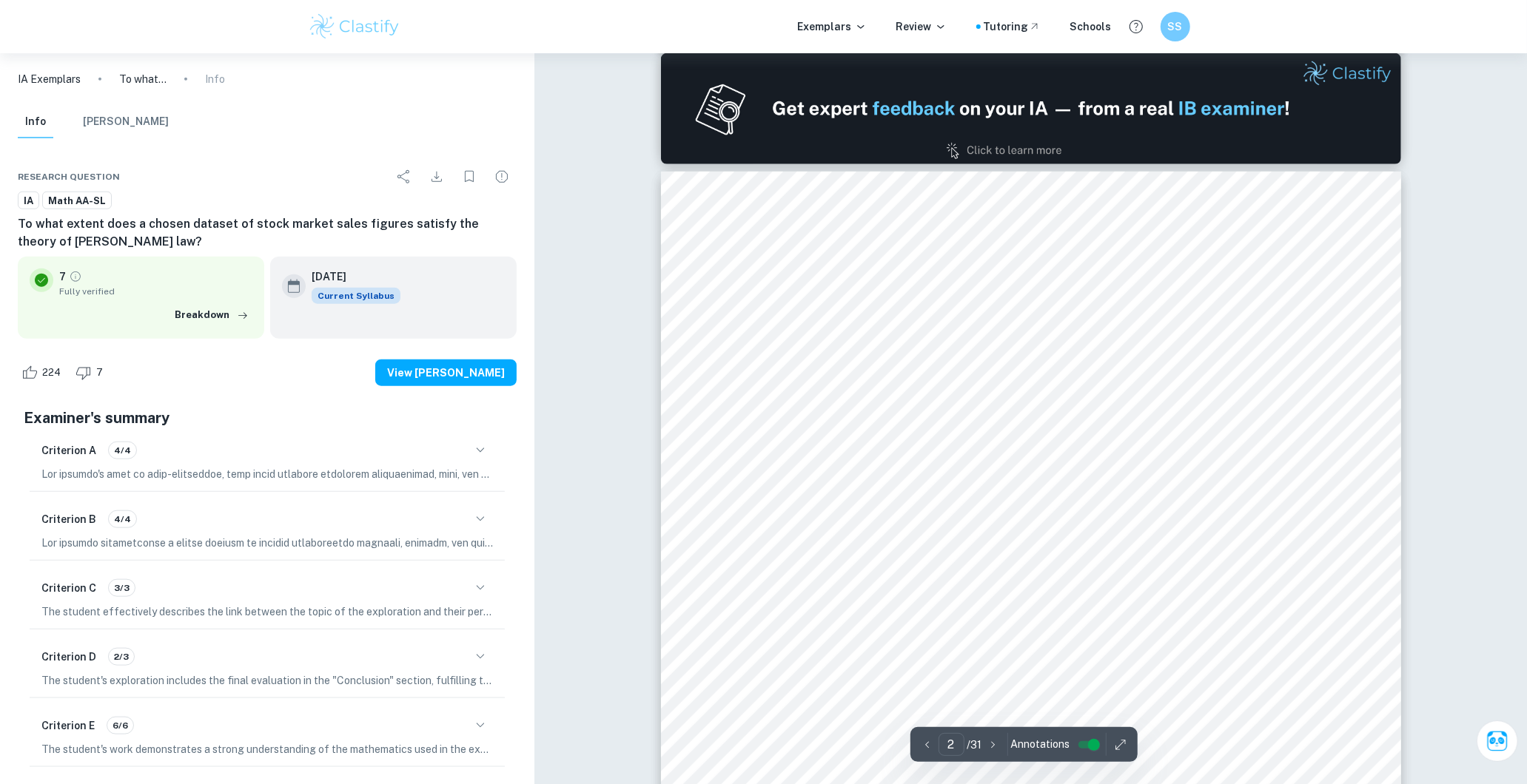
scroll to position [1232, 0]
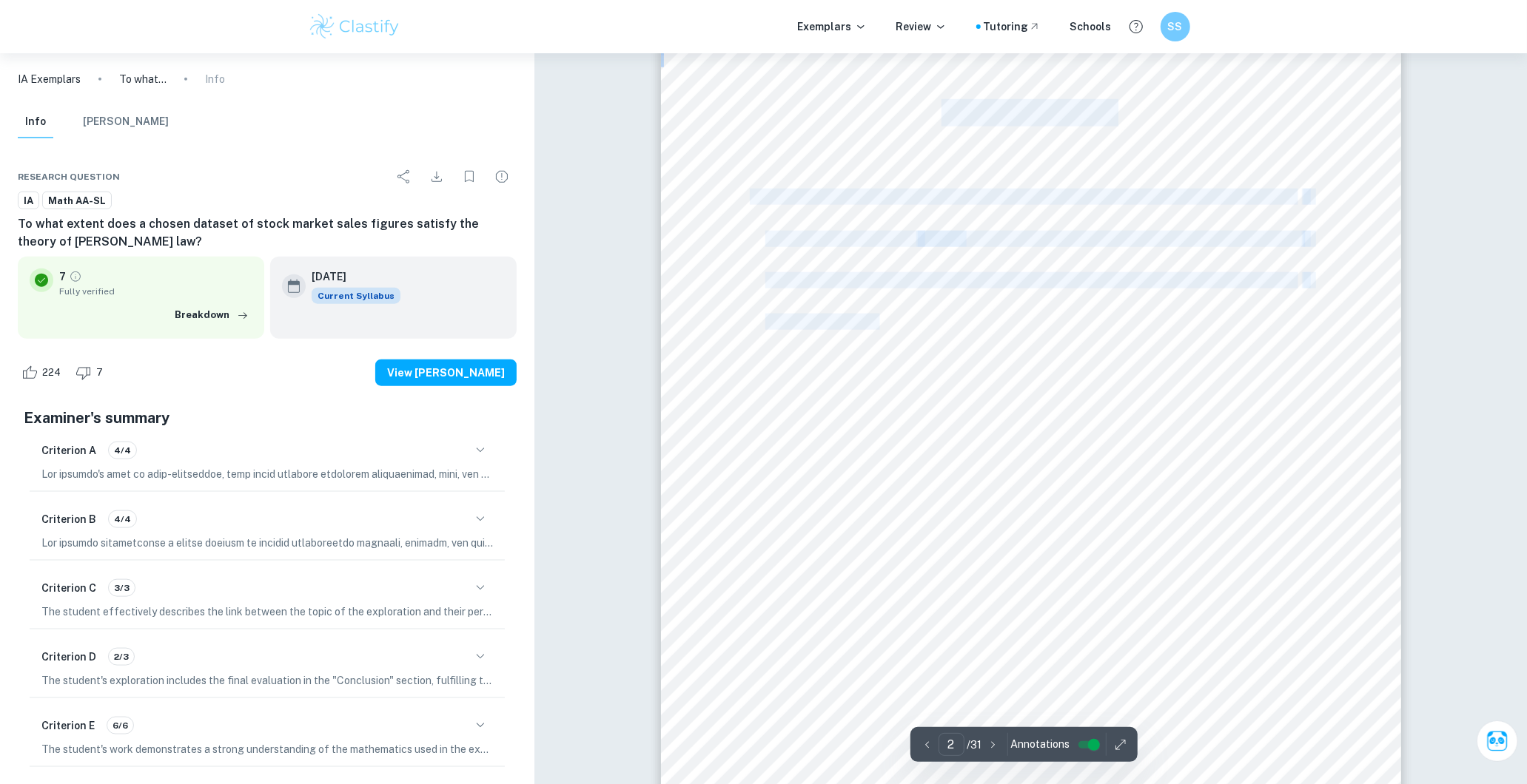
drag, startPoint x: 879, startPoint y: 326, endPoint x: 634, endPoint y: 254, distance: 255.4
drag, startPoint x: 634, startPoint y: 254, endPoint x: 739, endPoint y: 274, distance: 106.9
click at [739, 274] on div at bounding box center [1031, 530] width 740 height 1047
click at [739, 274] on div "1 Table of Contents Introduction: .............................................…" at bounding box center [1031, 530] width 740 height 1047
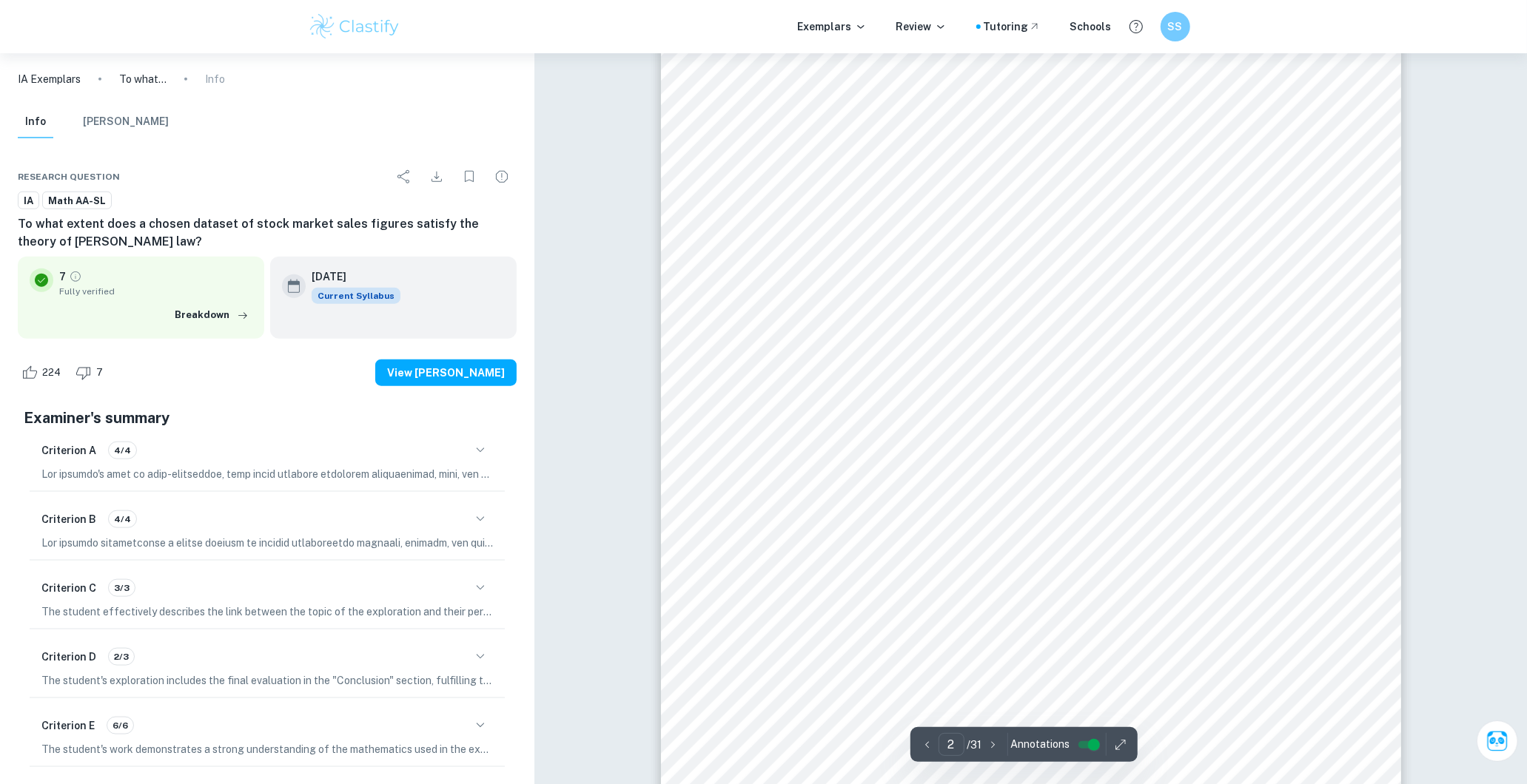
click at [743, 270] on div "1 Table of Contents Introduction: .............................................…" at bounding box center [1031, 530] width 740 height 1047
click at [737, 292] on div "1 Table of Contents Introduction: .............................................…" at bounding box center [1031, 530] width 740 height 1047
drag, startPoint x: 737, startPoint y: 292, endPoint x: 802, endPoint y: 257, distance: 73.8
click at [738, 292] on div "1 Table of Contents Introduction: .............................................…" at bounding box center [1031, 530] width 740 height 1047
click at [746, 292] on div "1 Table of Contents Introduction: .............................................…" at bounding box center [1031, 530] width 740 height 1047
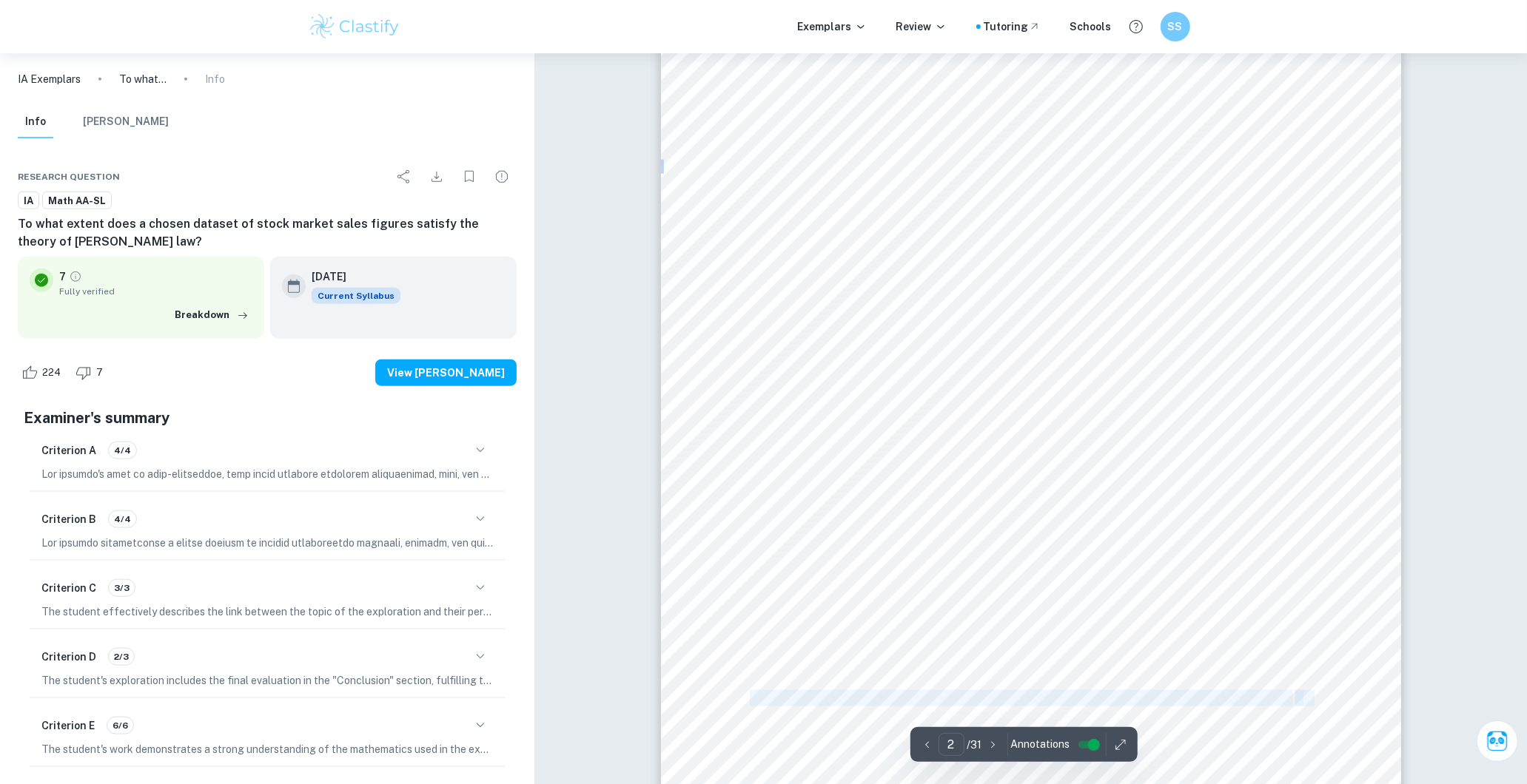
click at [761, 269] on div at bounding box center [1031, 530] width 740 height 1047
click at [1059, 333] on div "1 Table of Contents Introduction: .............................................…" at bounding box center [1031, 530] width 740 height 1047
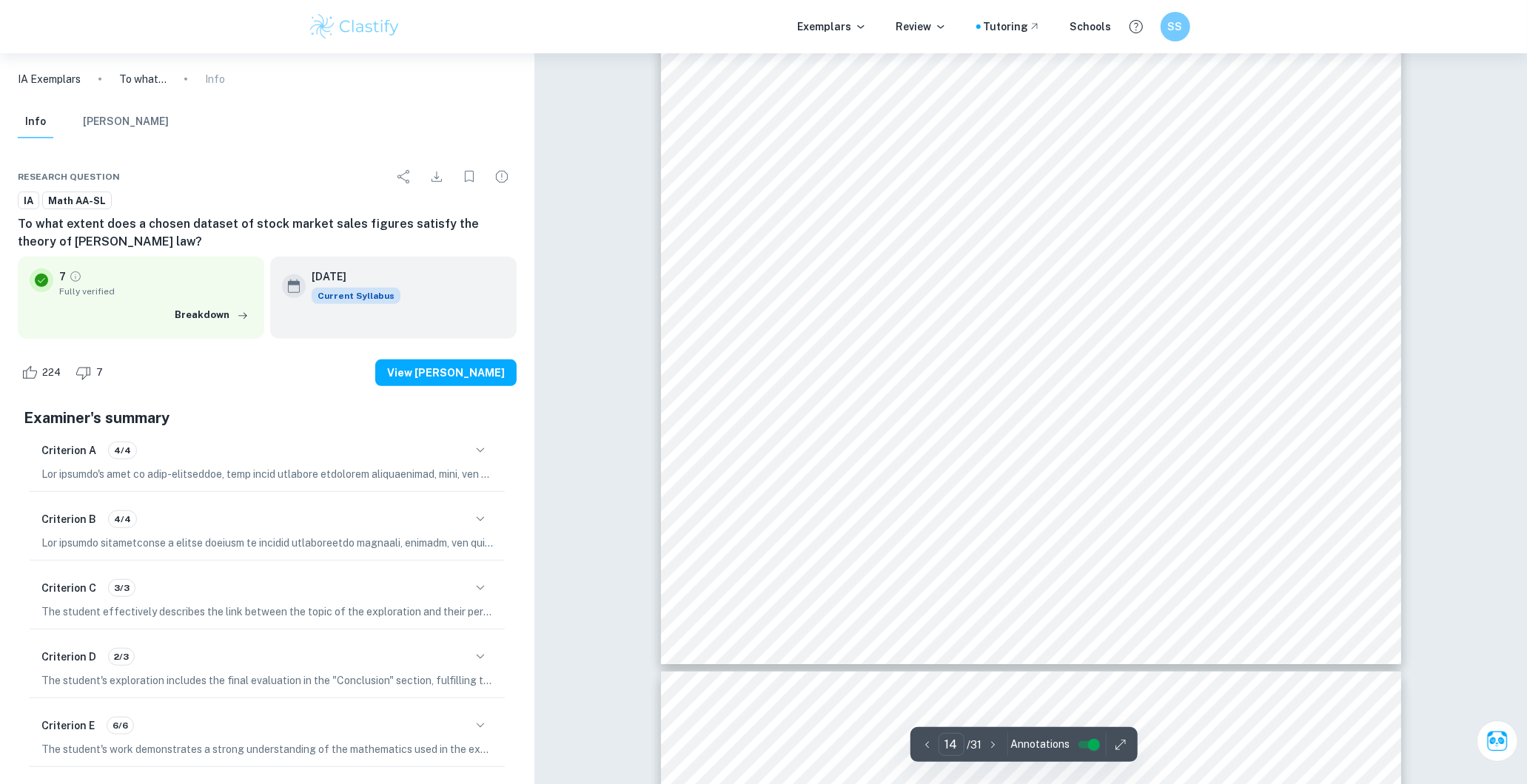
scroll to position [14178, 0]
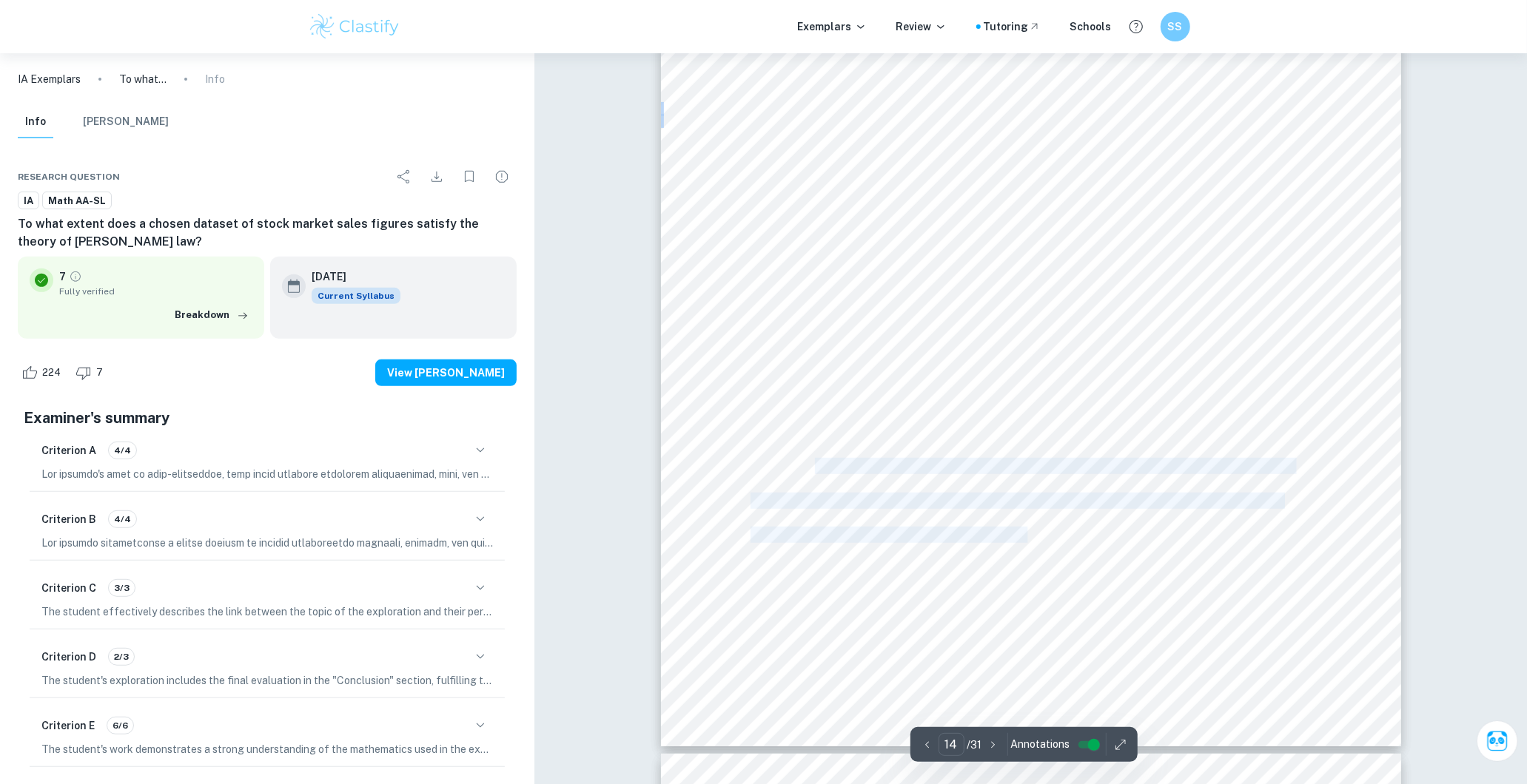
drag, startPoint x: 869, startPoint y: 483, endPoint x: 1068, endPoint y: 550, distance: 210.0
click at [1052, 546] on div "13 The calculations based on the formula are: ÿ # = (167 2 130) # 130 + (105 2 …" at bounding box center [1031, 224] width 740 height 1047
drag, startPoint x: 1068, startPoint y: 550, endPoint x: 1134, endPoint y: 559, distance: 66.6
click at [1134, 562] on span "suggest that the dataset does not exactly follow Benford9s law distribution. Th…" at bounding box center [1018, 569] width 536 height 15
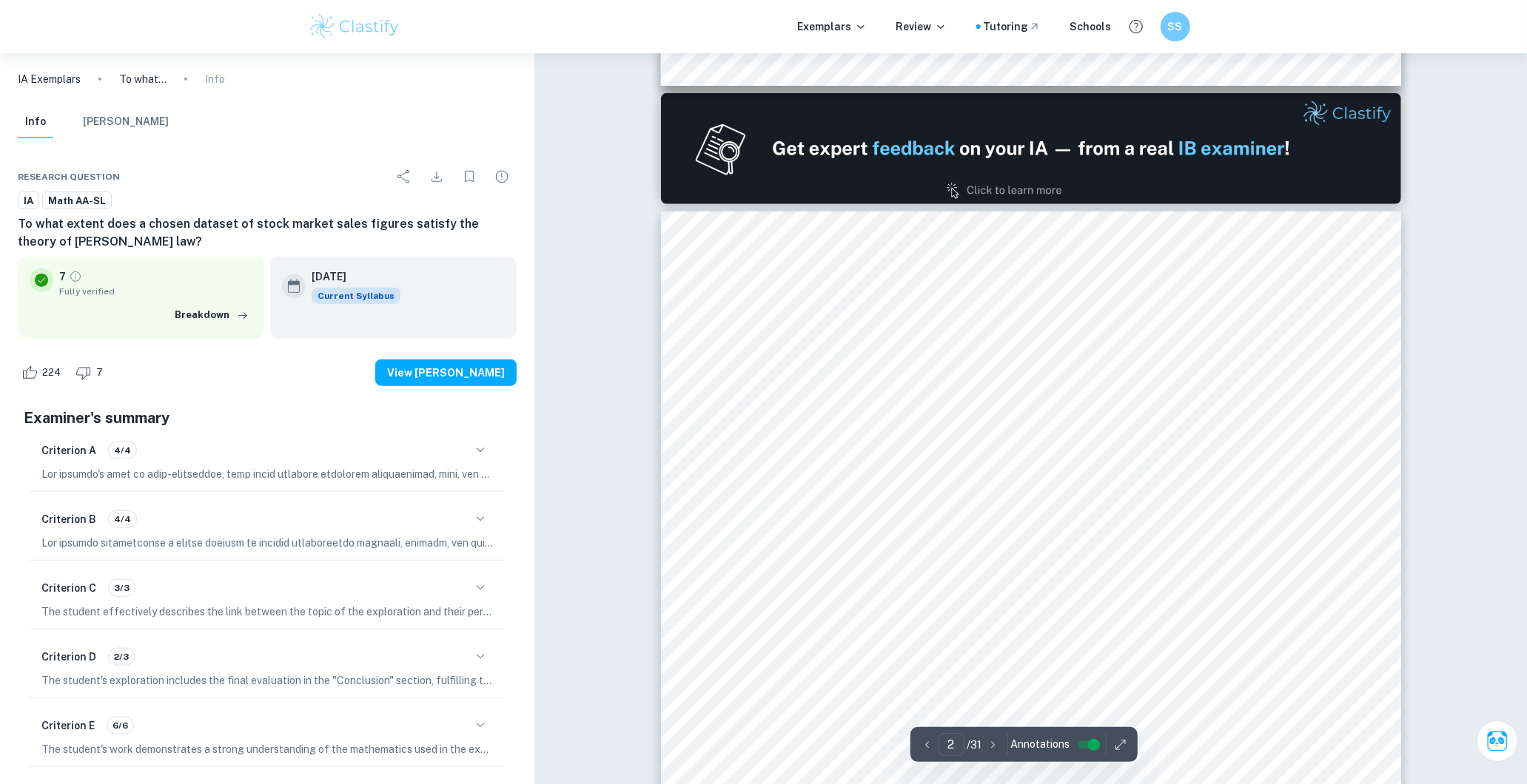
scroll to position [1275, 0]
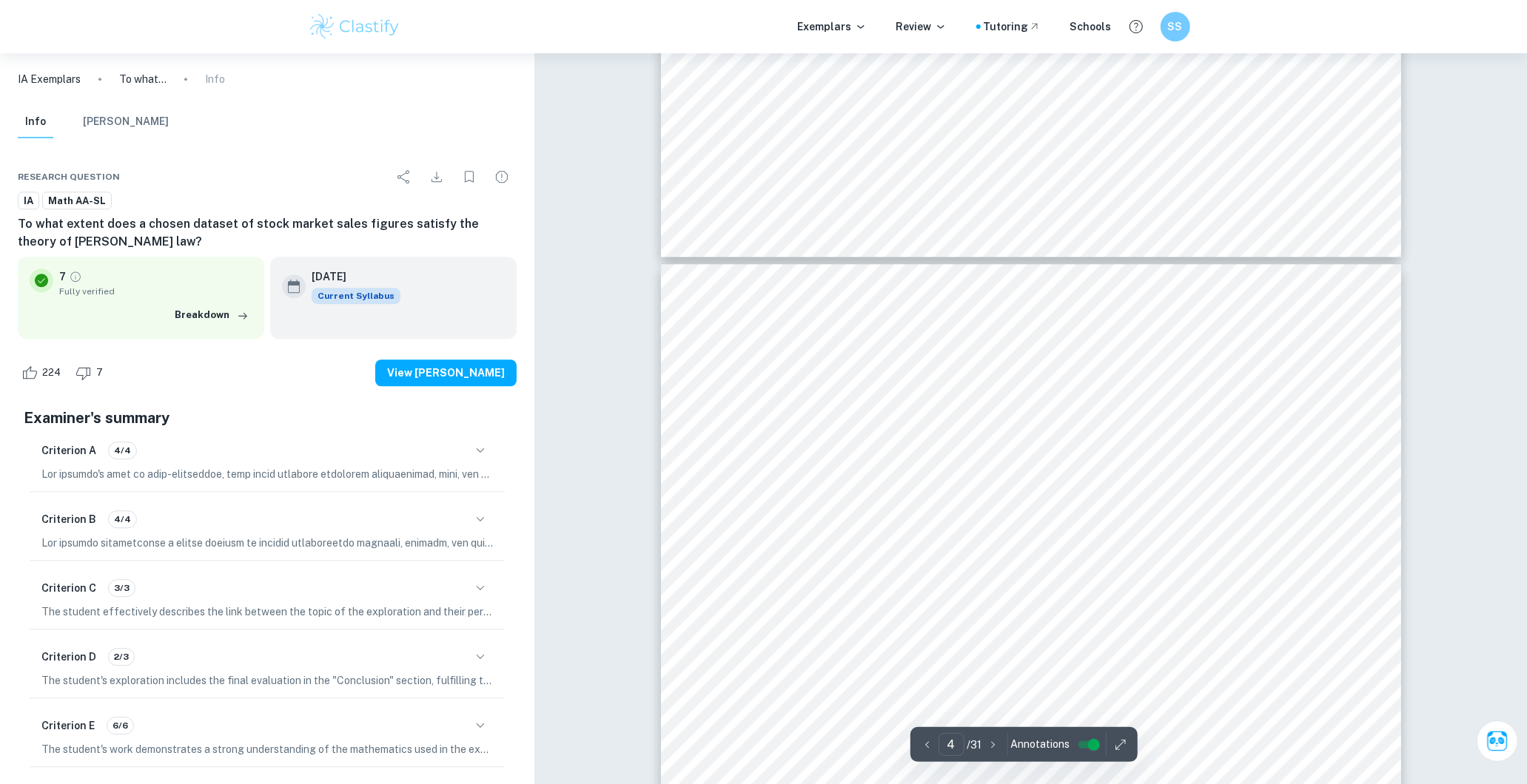
type input "3"
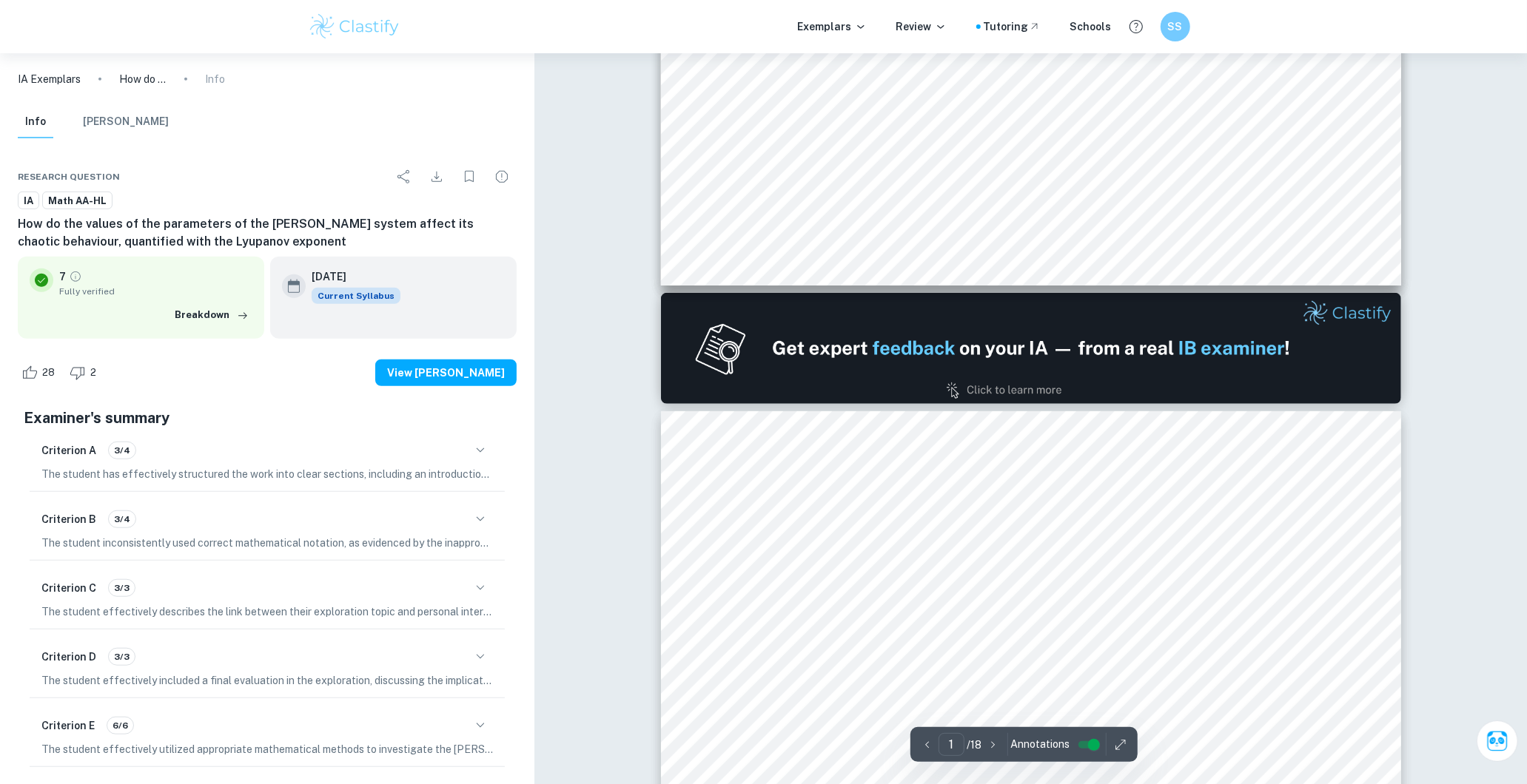
scroll to position [986, 0]
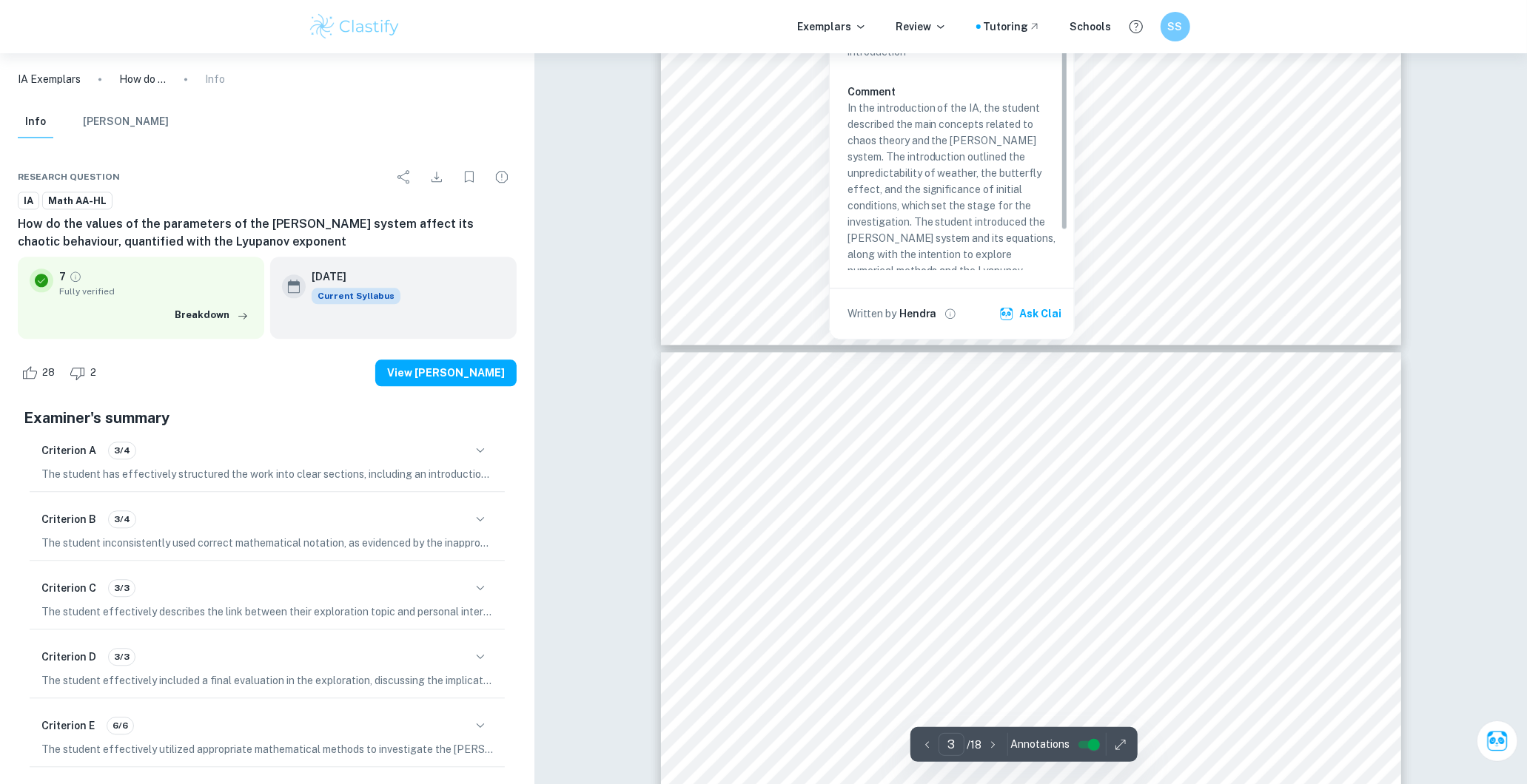
type input "4"
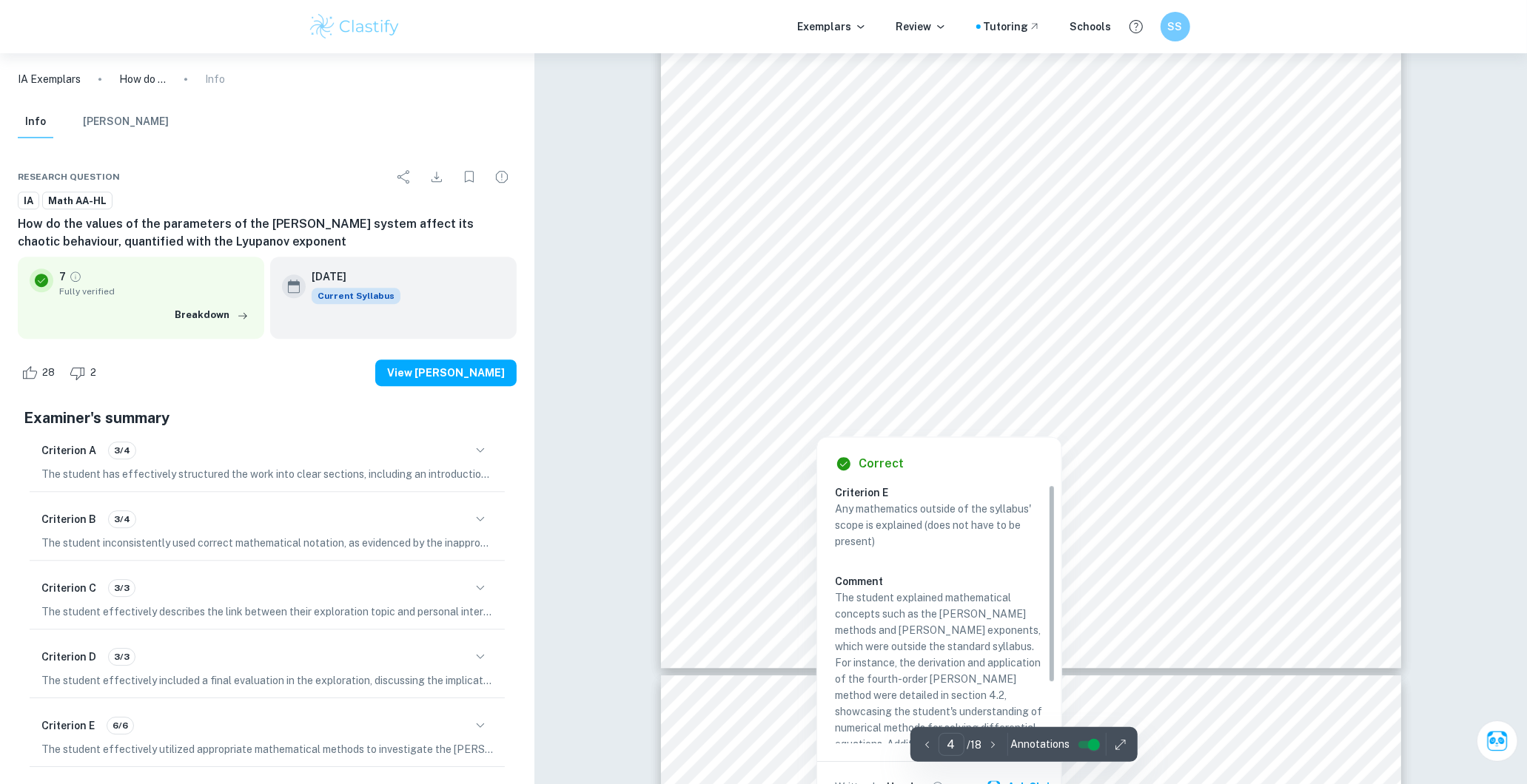
scroll to position [3616, 0]
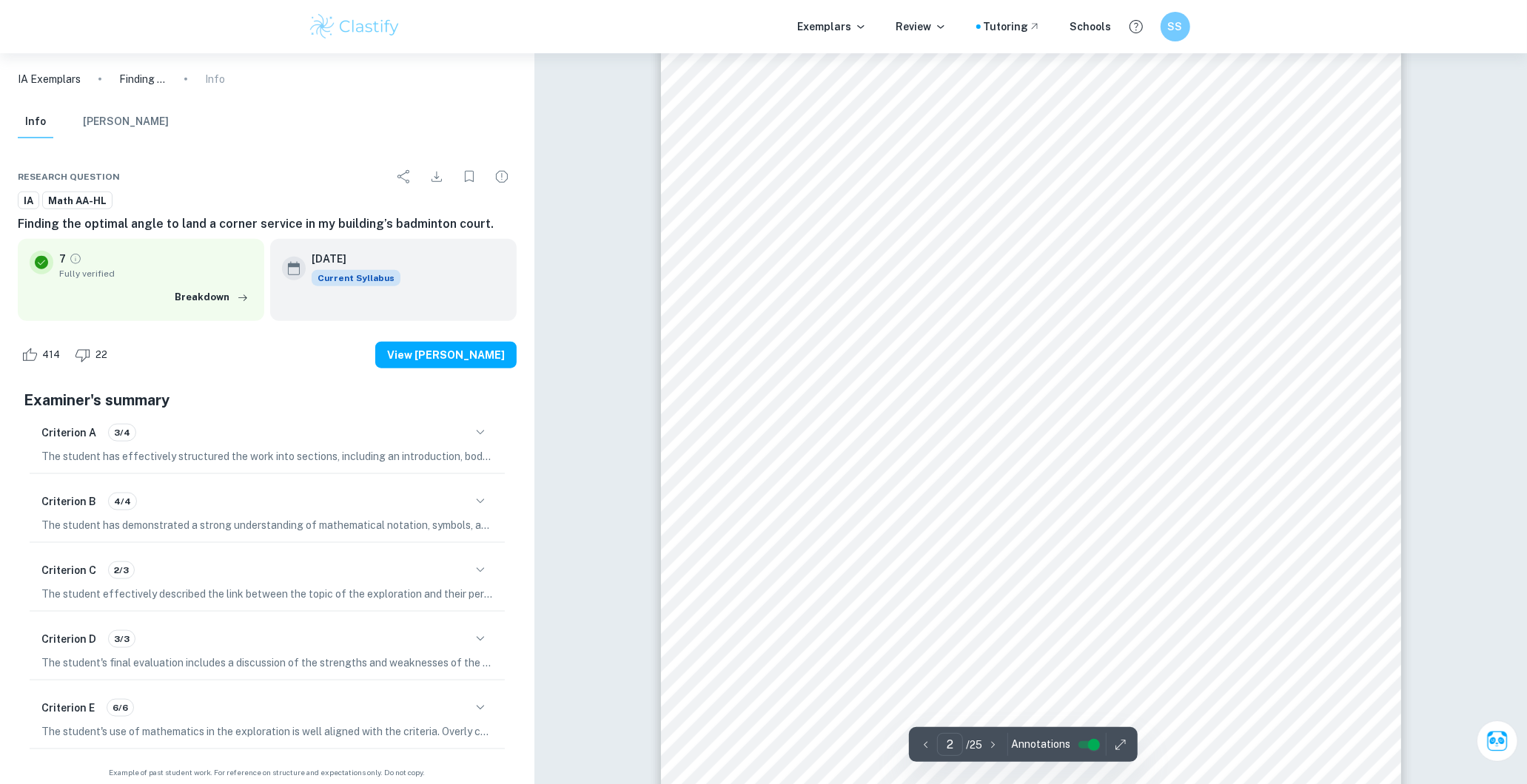
scroll to position [1232, 0]
